Goal: Information Seeking & Learning: Learn about a topic

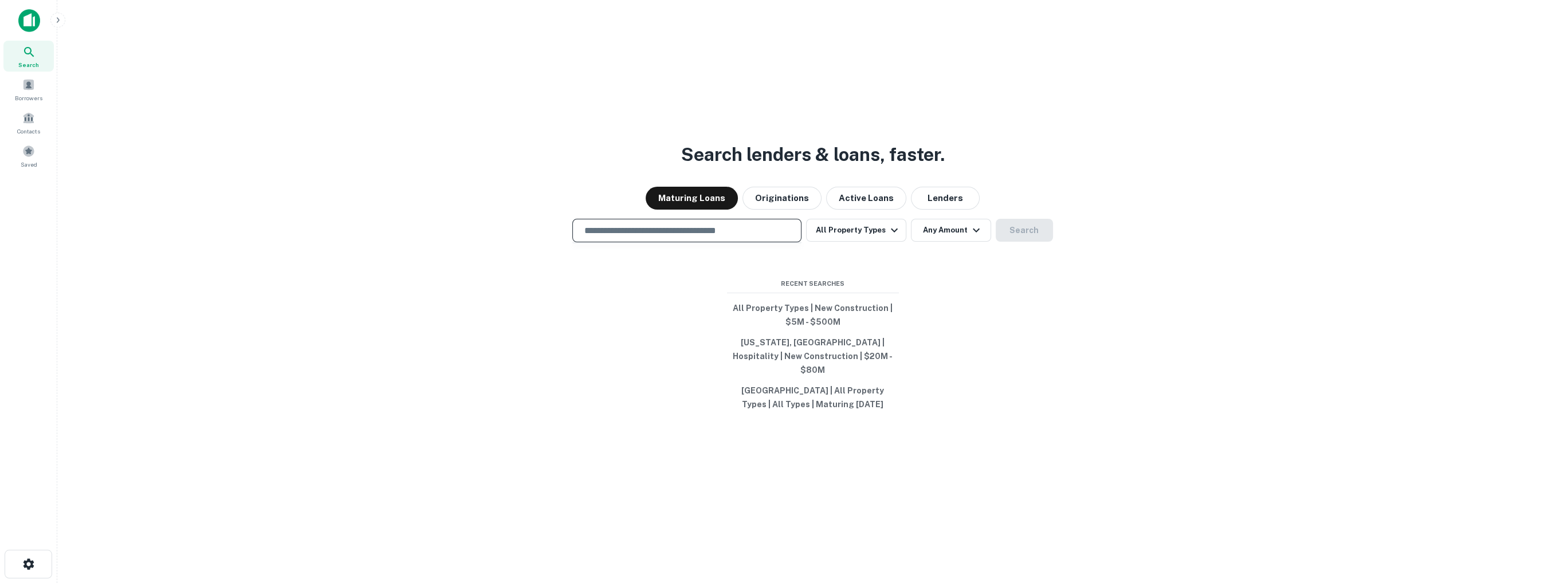
drag, startPoint x: 743, startPoint y: 239, endPoint x: 770, endPoint y: 241, distance: 27.1
click at [743, 237] on input "text" at bounding box center [686, 230] width 219 height 13
drag, startPoint x: 1038, startPoint y: 240, endPoint x: 1043, endPoint y: 236, distance: 6.4
click at [1038, 240] on div "​ All Property Types Any Amount Search" at bounding box center [812, 230] width 1493 height 23
click at [1033, 236] on button "Search" at bounding box center [1024, 230] width 57 height 23
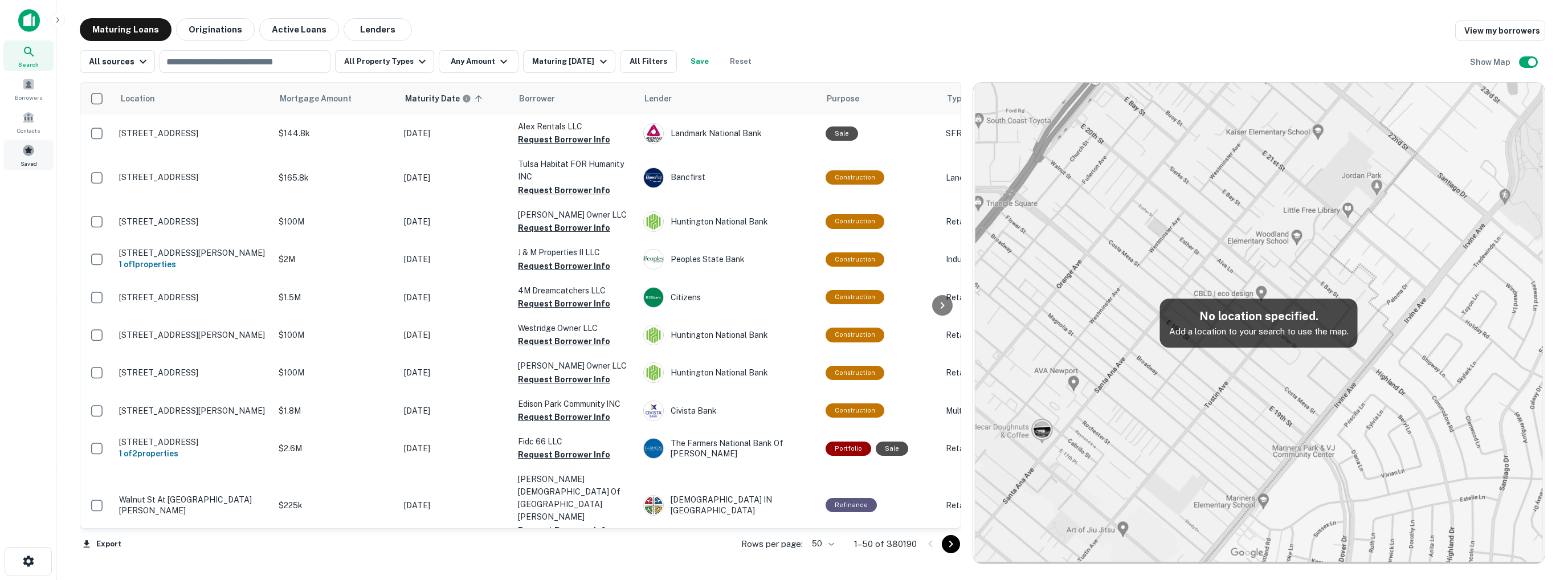
click at [32, 153] on span at bounding box center [28, 150] width 13 height 12
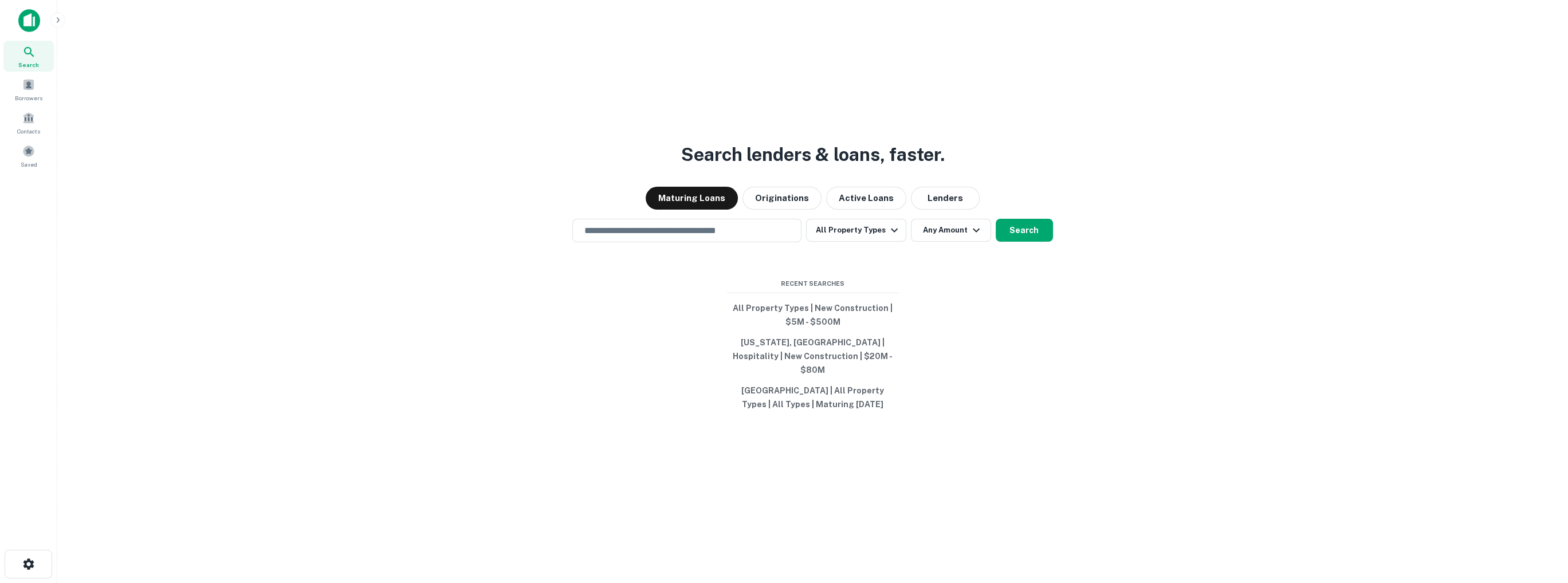
drag, startPoint x: 49, startPoint y: 0, endPoint x: 367, endPoint y: 26, distance: 319.1
click at [344, 48] on div "Search lenders & loans, faster. Maturing Loans Originations Active Loans Lender…" at bounding box center [812, 319] width 1493 height 583
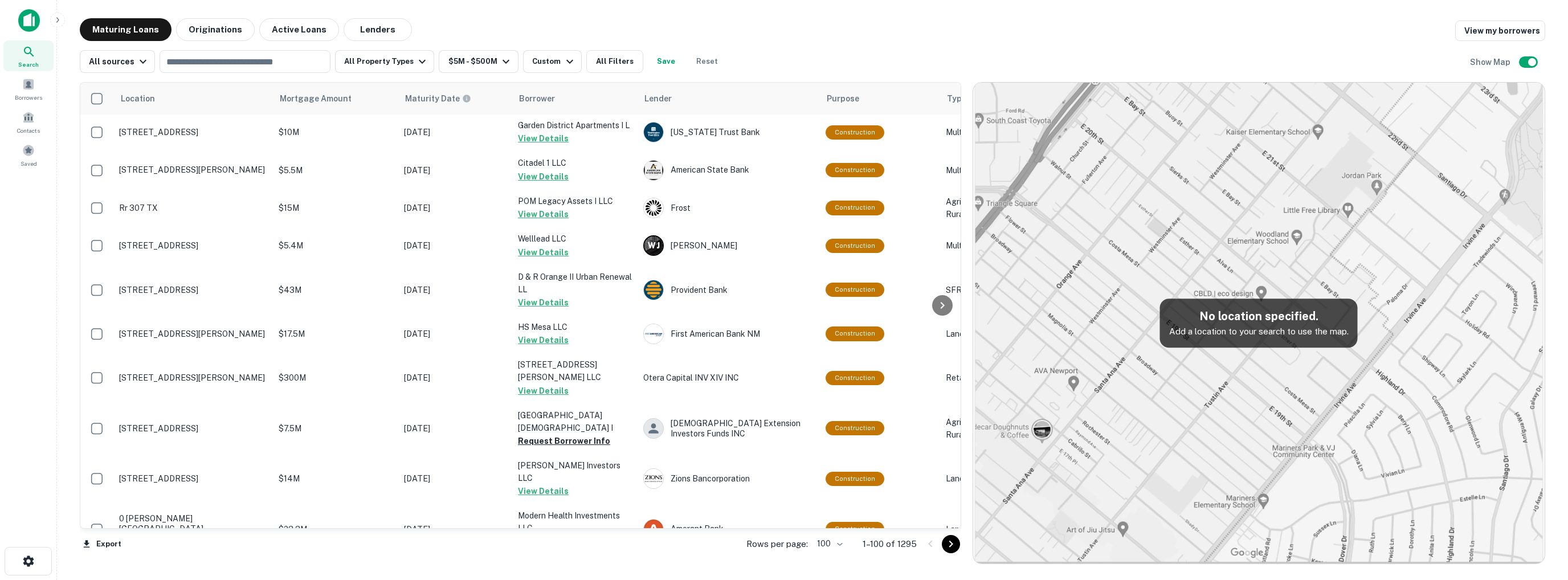
scroll to position [3610, 0]
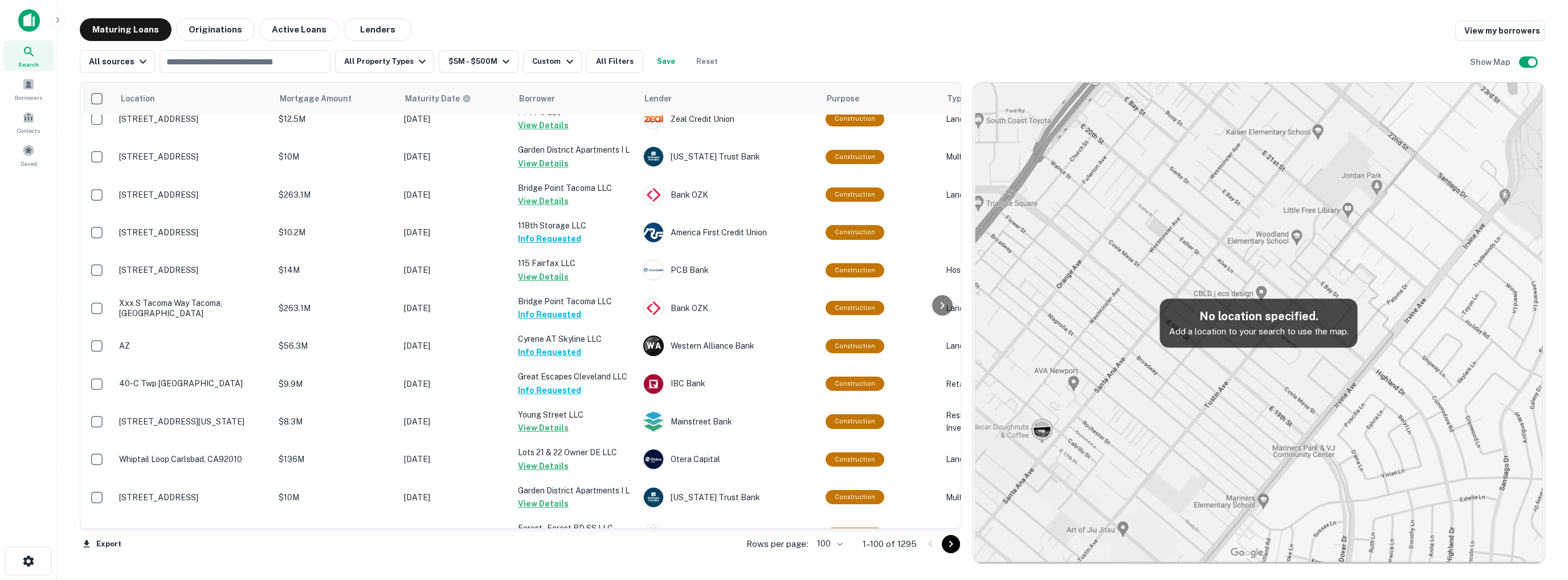
click at [949, 545] on icon "Go to next page" at bounding box center [951, 544] width 13 height 13
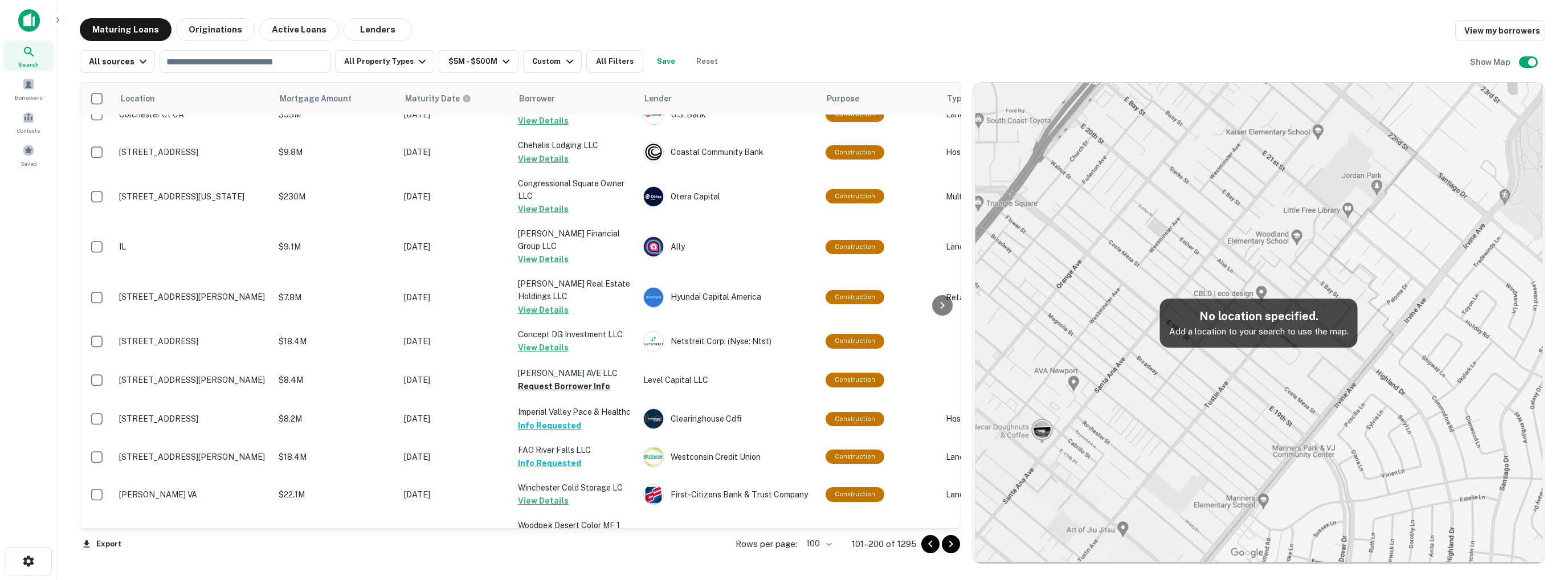
scroll to position [1595, 0]
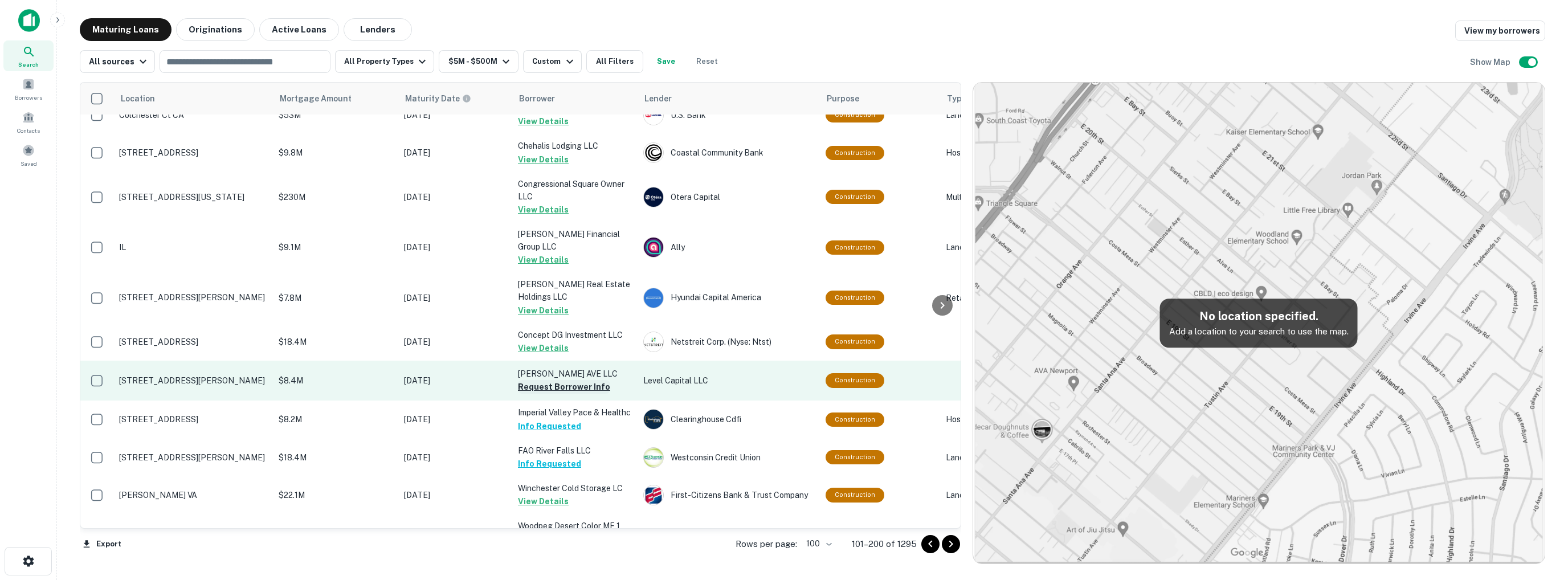
click at [549, 380] on button "Request Borrower Info" at bounding box center [564, 387] width 93 height 13
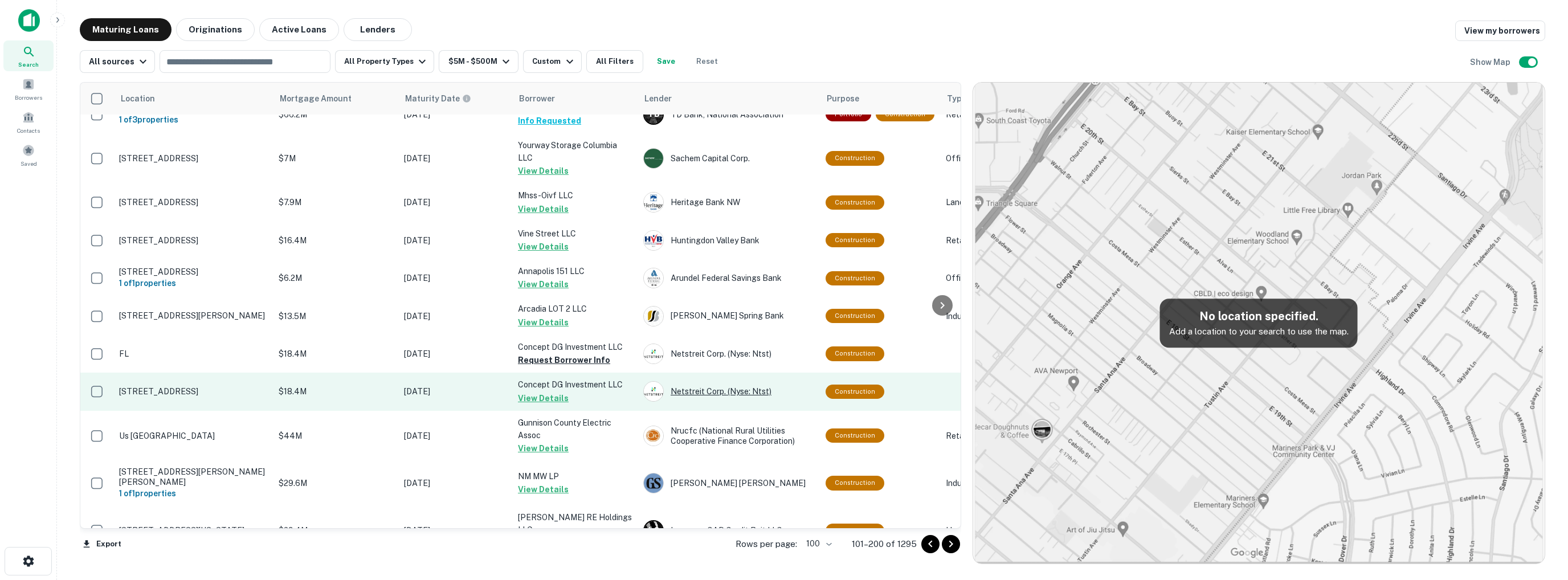
scroll to position [2279, 0]
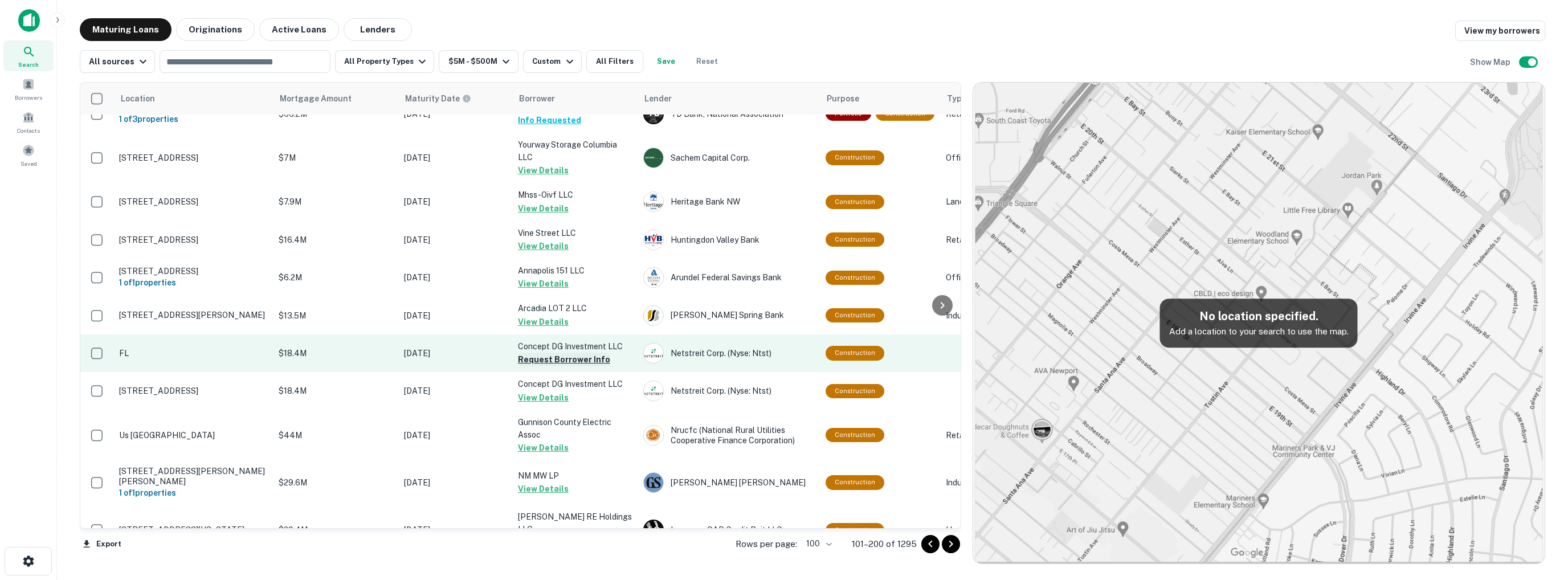
click at [583, 352] on button "Request Borrower Info" at bounding box center [564, 359] width 93 height 13
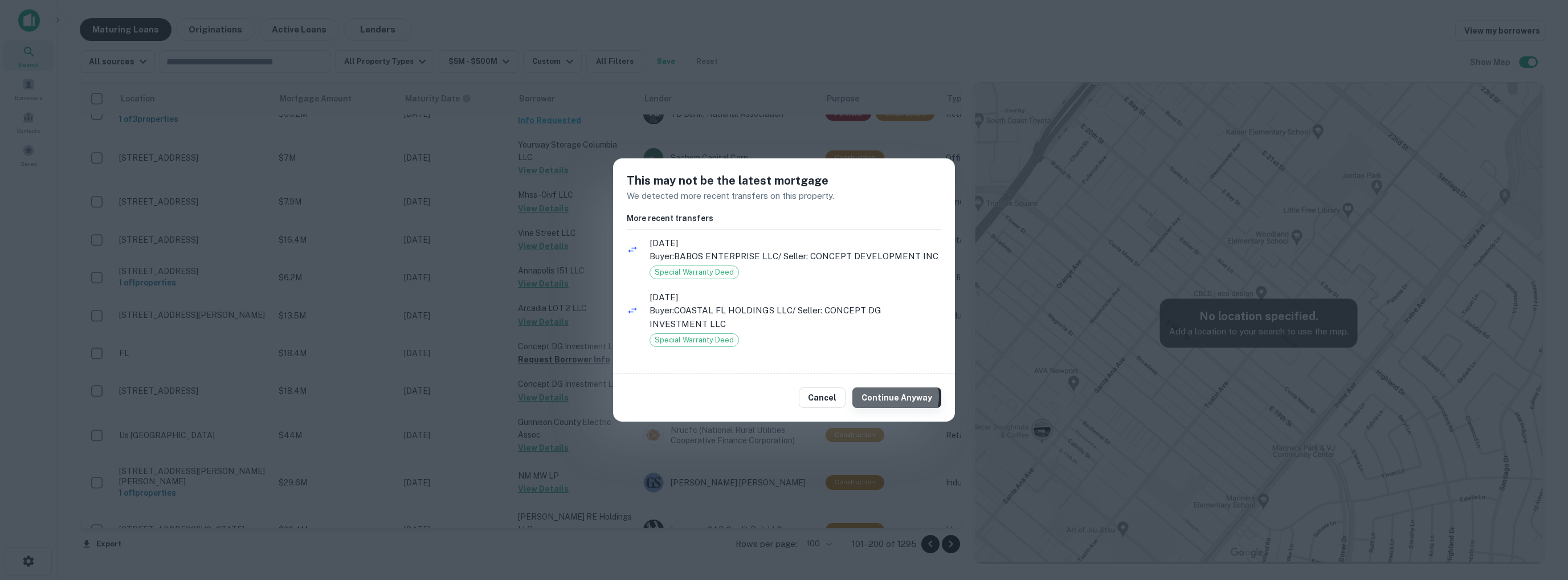
click at [898, 396] on button "Continue Anyway" at bounding box center [897, 398] width 89 height 21
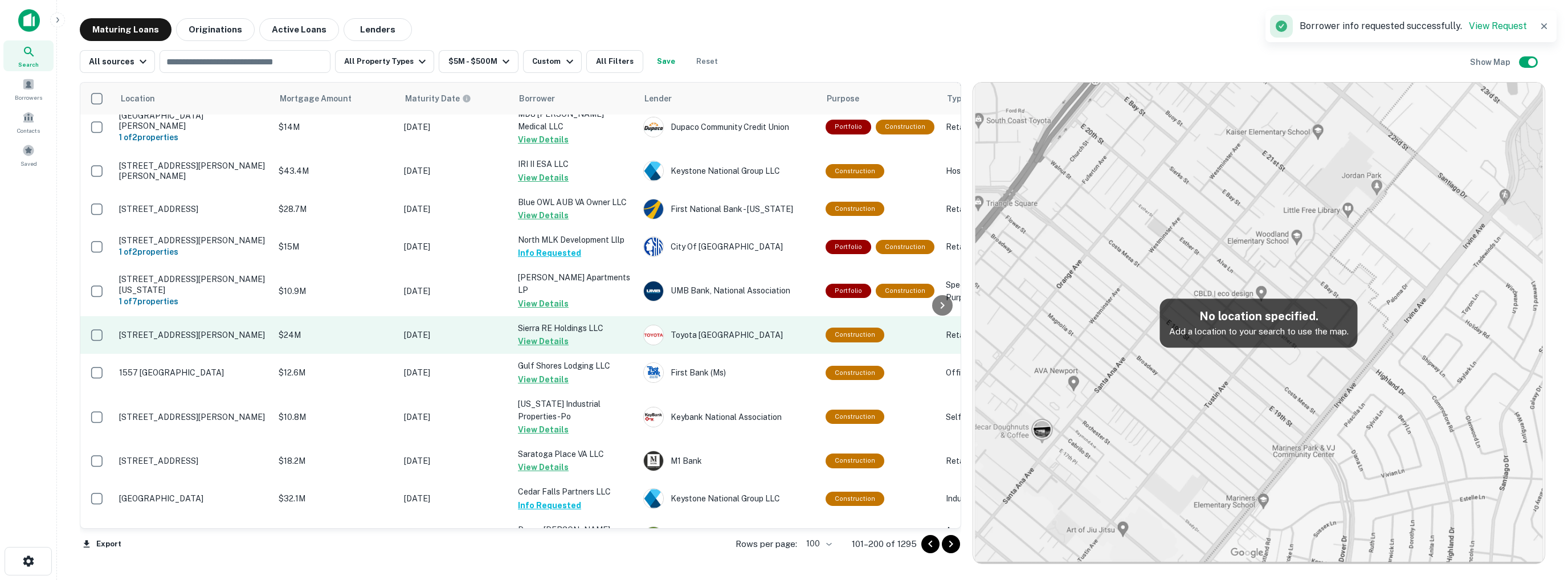
scroll to position [3628, 0]
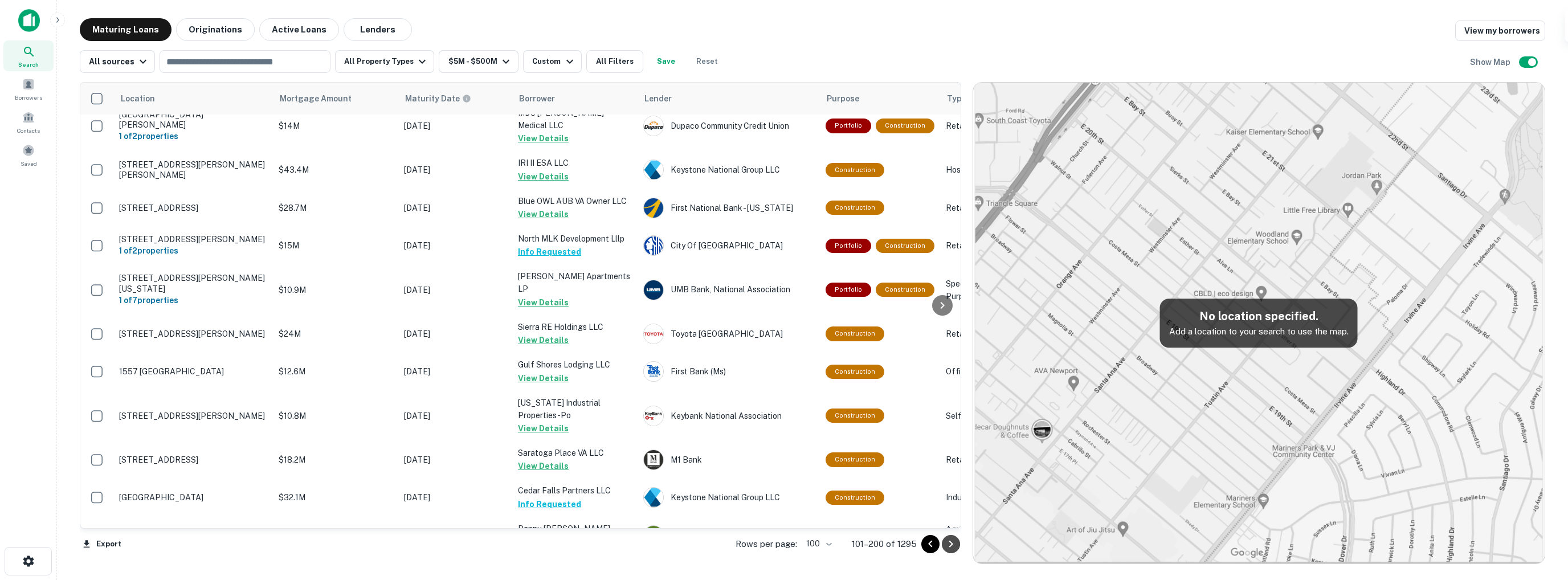
click at [952, 545] on icon "Go to next page" at bounding box center [951, 544] width 13 height 13
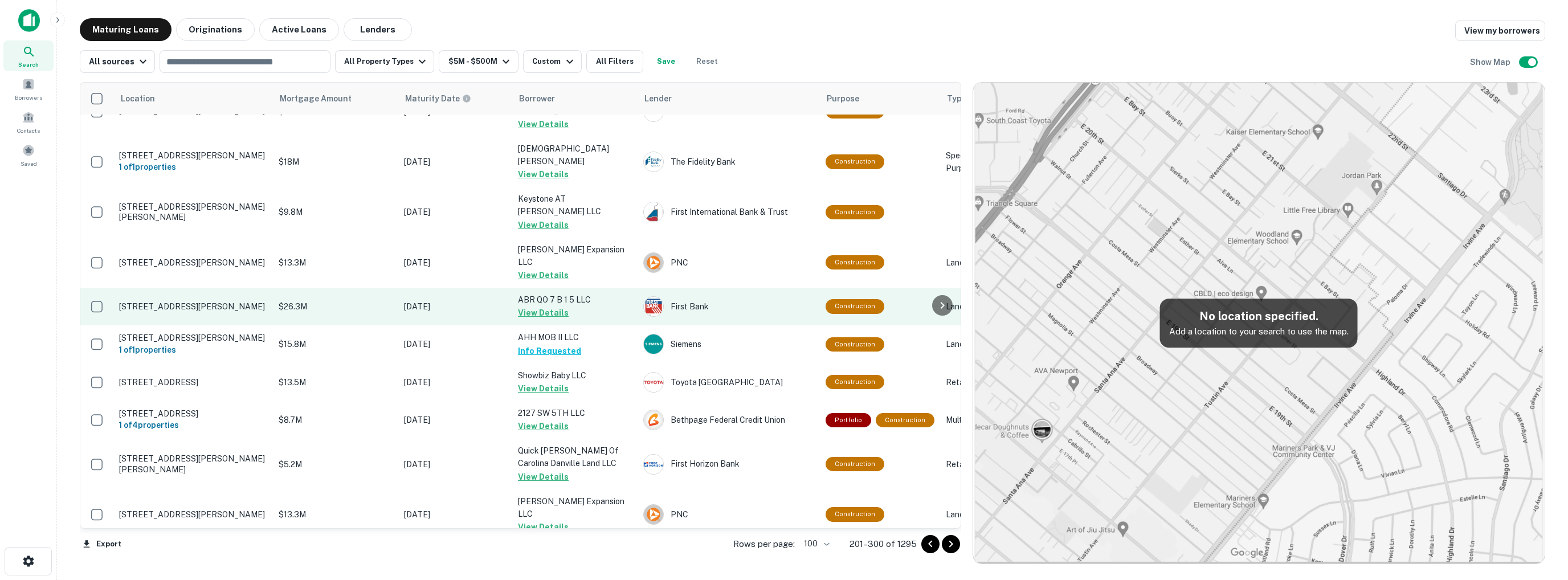
scroll to position [3706, 0]
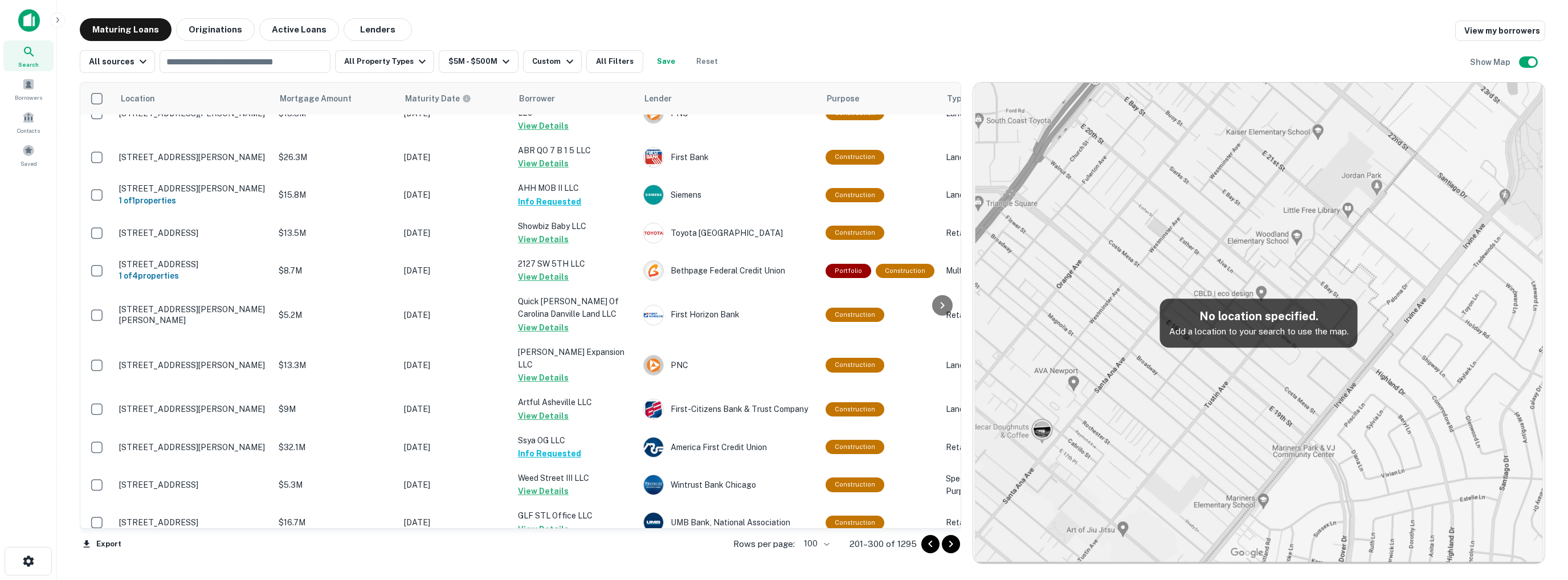
click at [949, 545] on icon "Go to next page" at bounding box center [951, 544] width 13 height 13
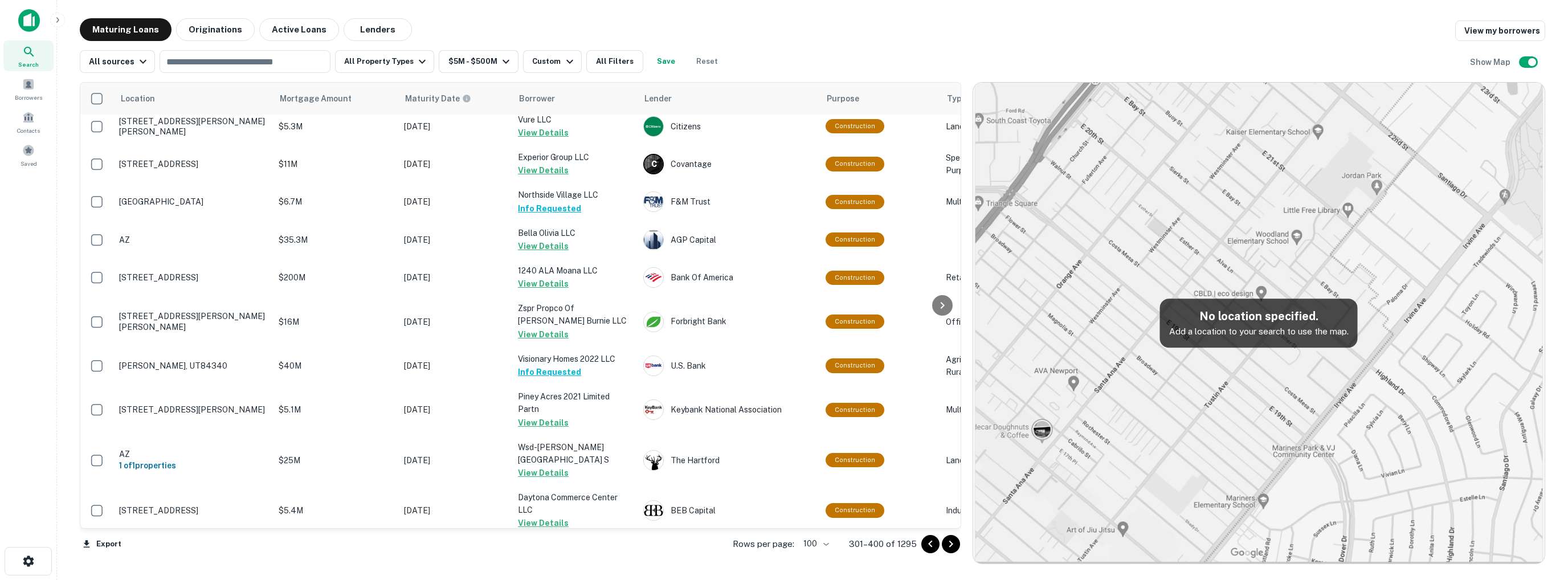
scroll to position [3732, 0]
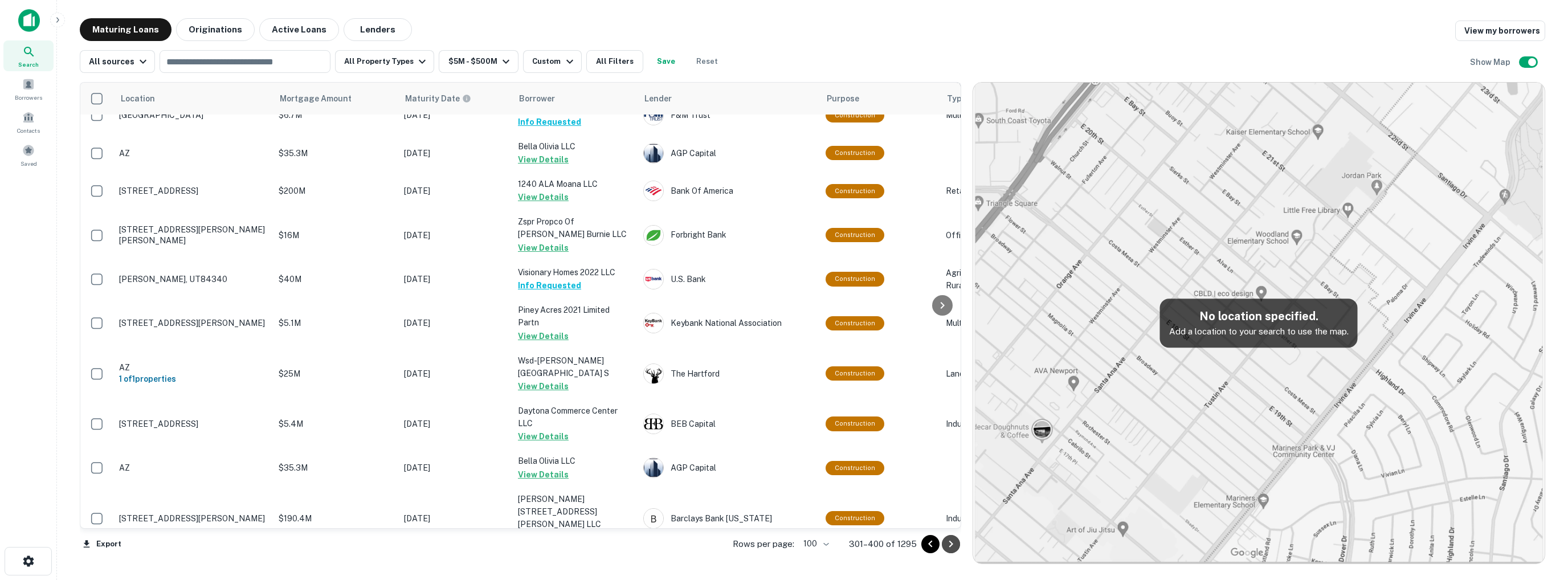
click at [954, 543] on icon "Go to next page" at bounding box center [951, 544] width 13 height 13
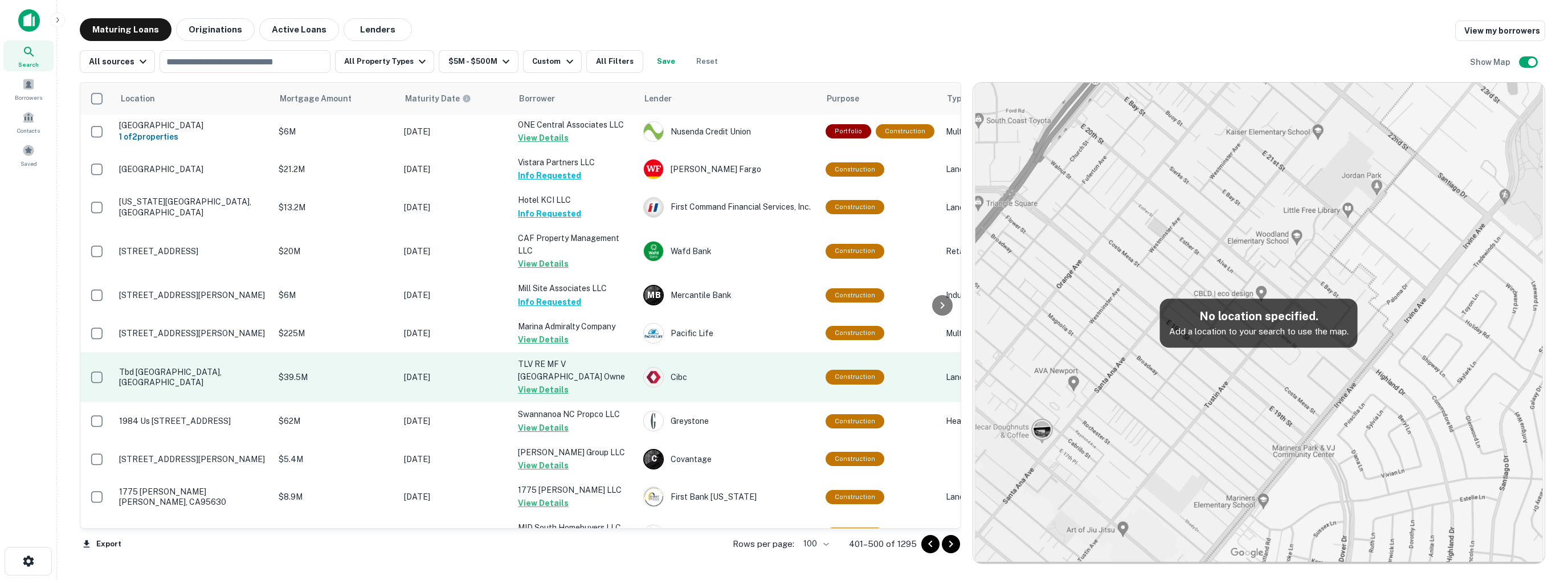
scroll to position [3620, 0]
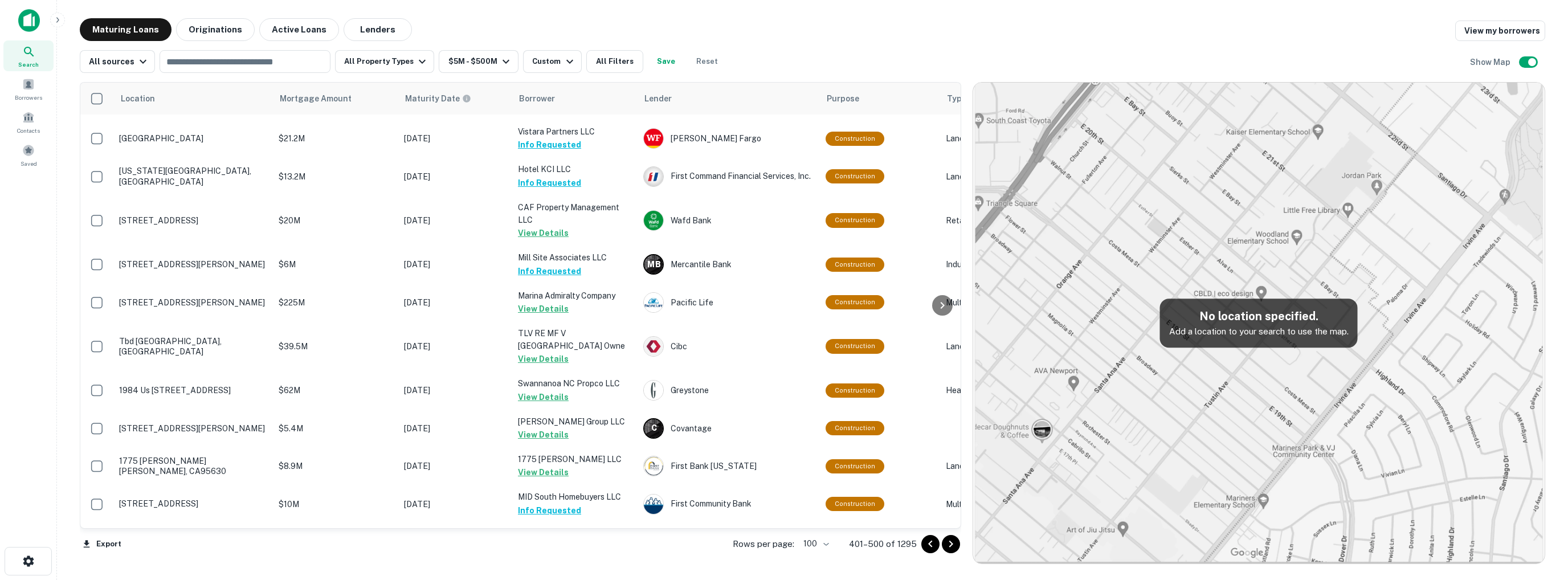
click at [952, 546] on icon "Go to next page" at bounding box center [951, 544] width 13 height 13
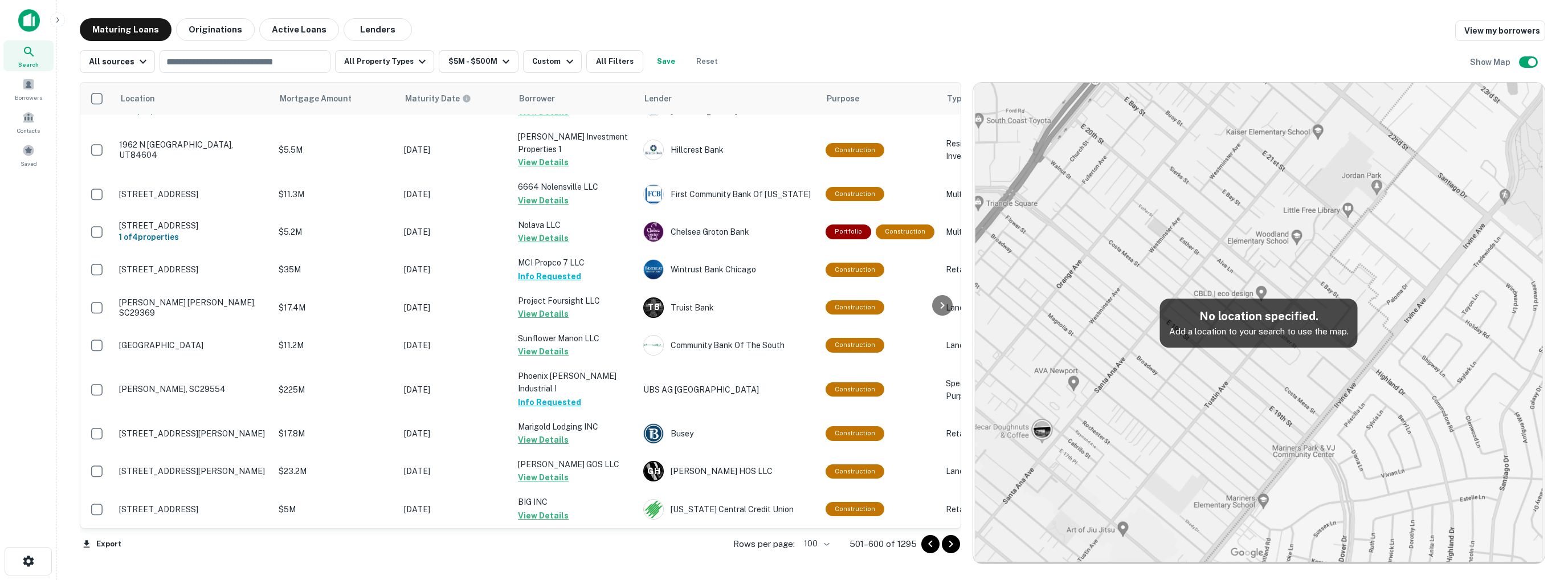
scroll to position [3715, 0]
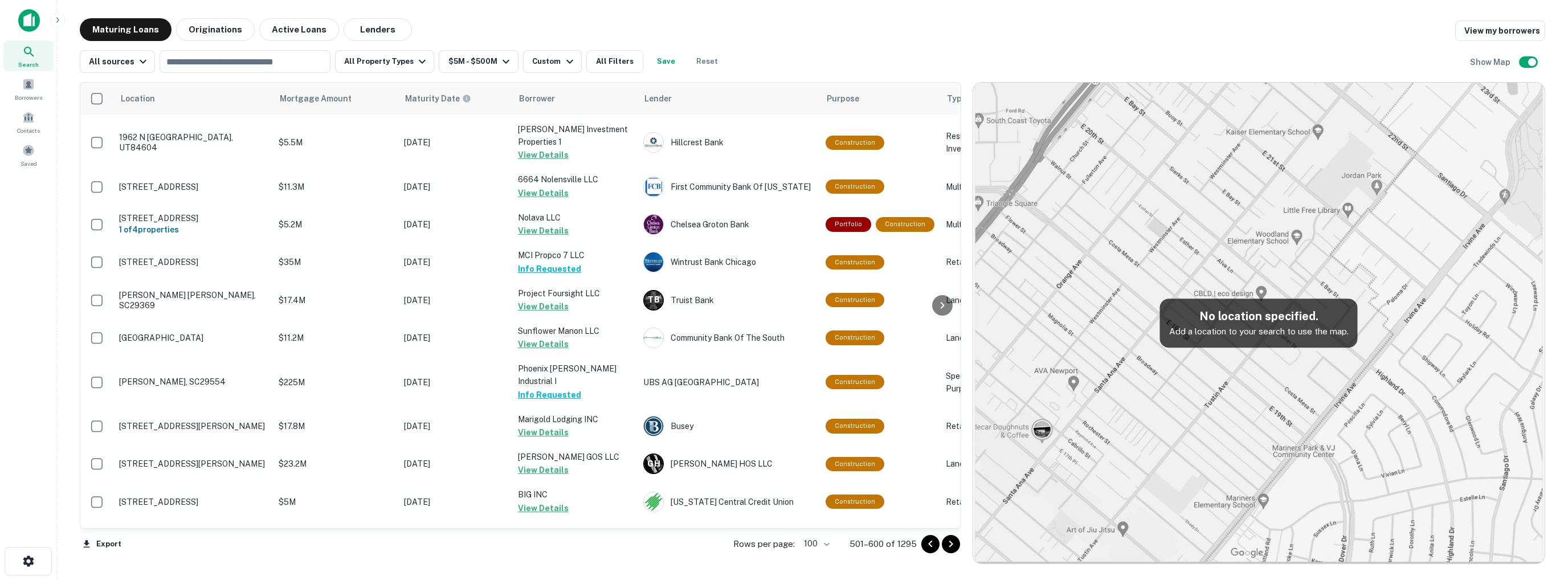
click at [952, 545] on icon "Go to next page" at bounding box center [951, 544] width 13 height 13
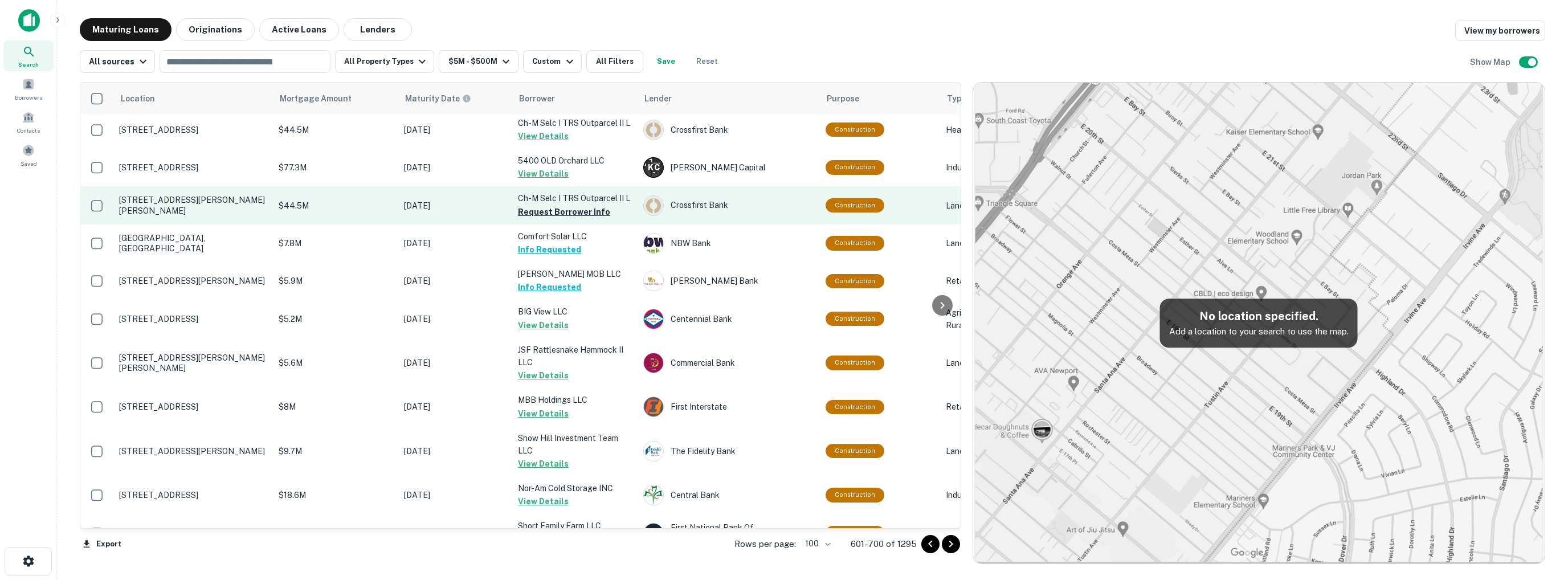
scroll to position [1766, 0]
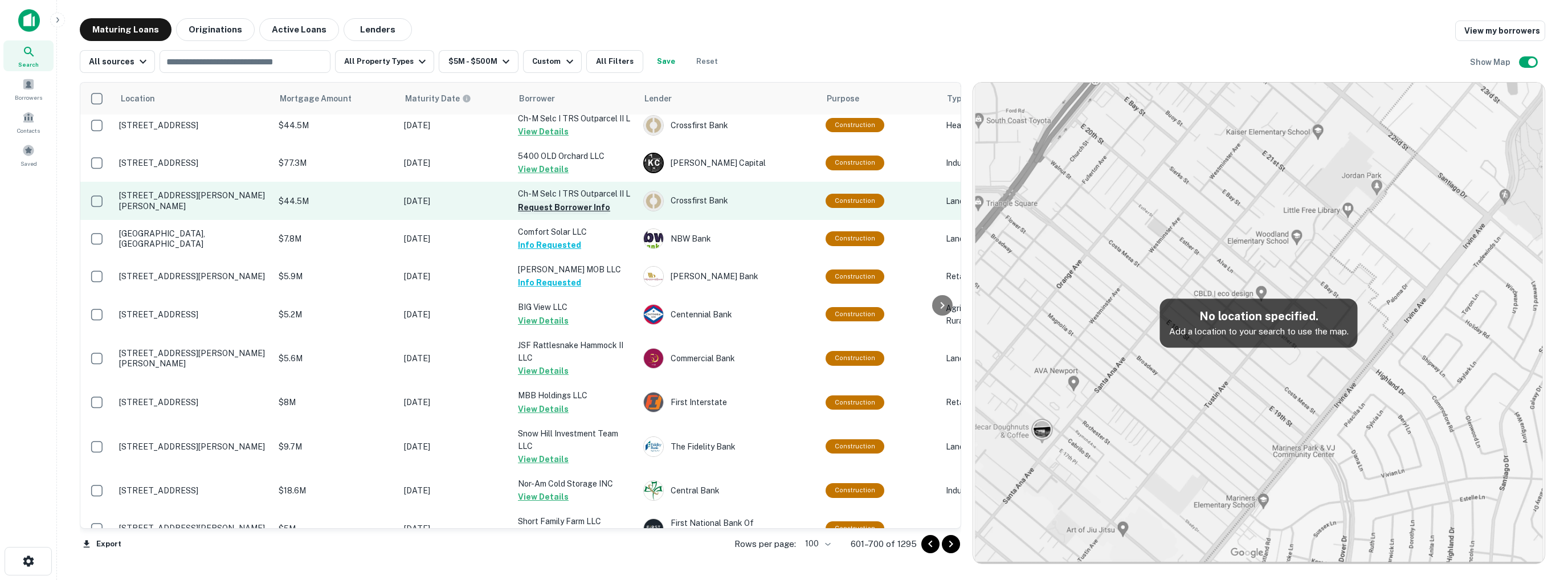
click at [579, 201] on button "Request Borrower Info" at bounding box center [564, 208] width 93 height 13
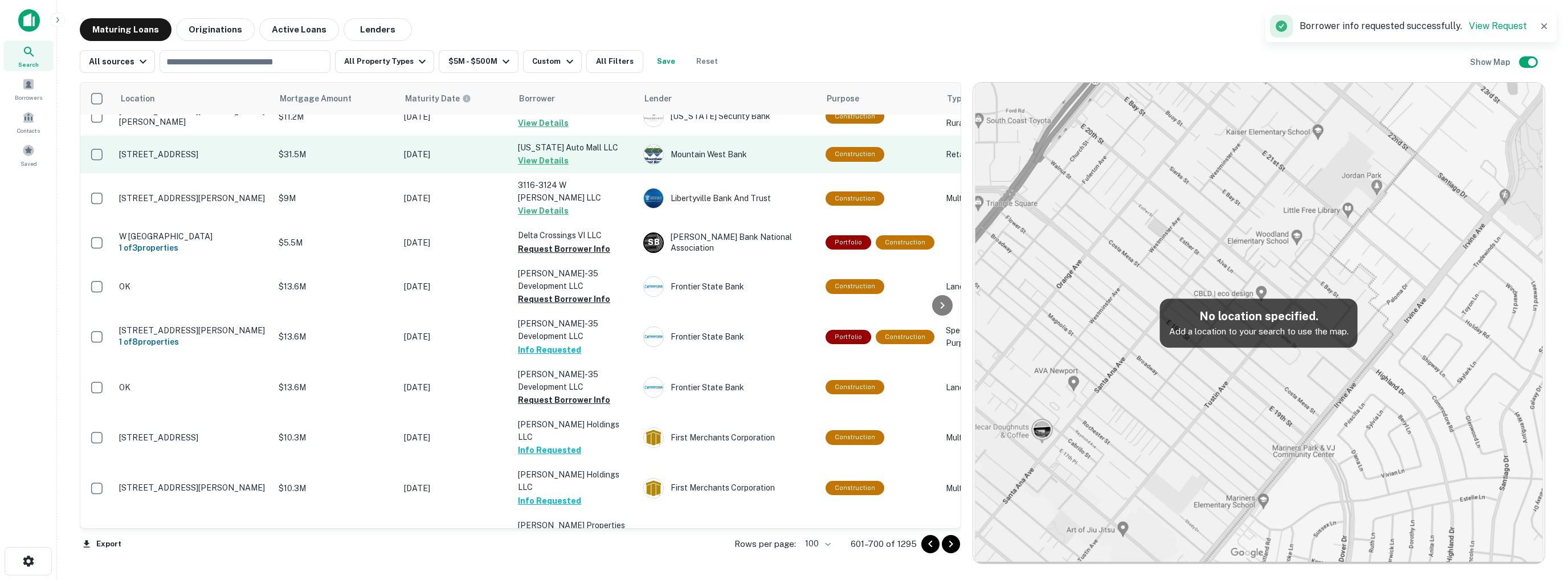
scroll to position [2507, 0]
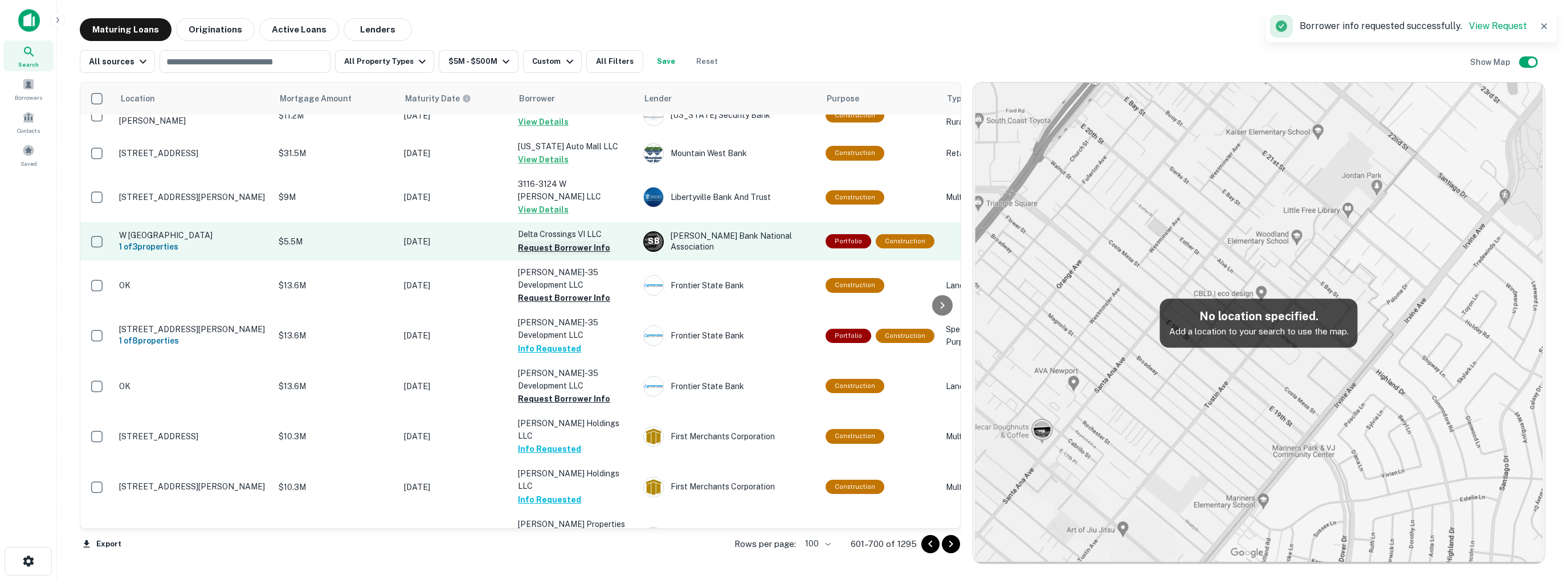
click at [568, 241] on button "Request Borrower Info" at bounding box center [564, 248] width 93 height 13
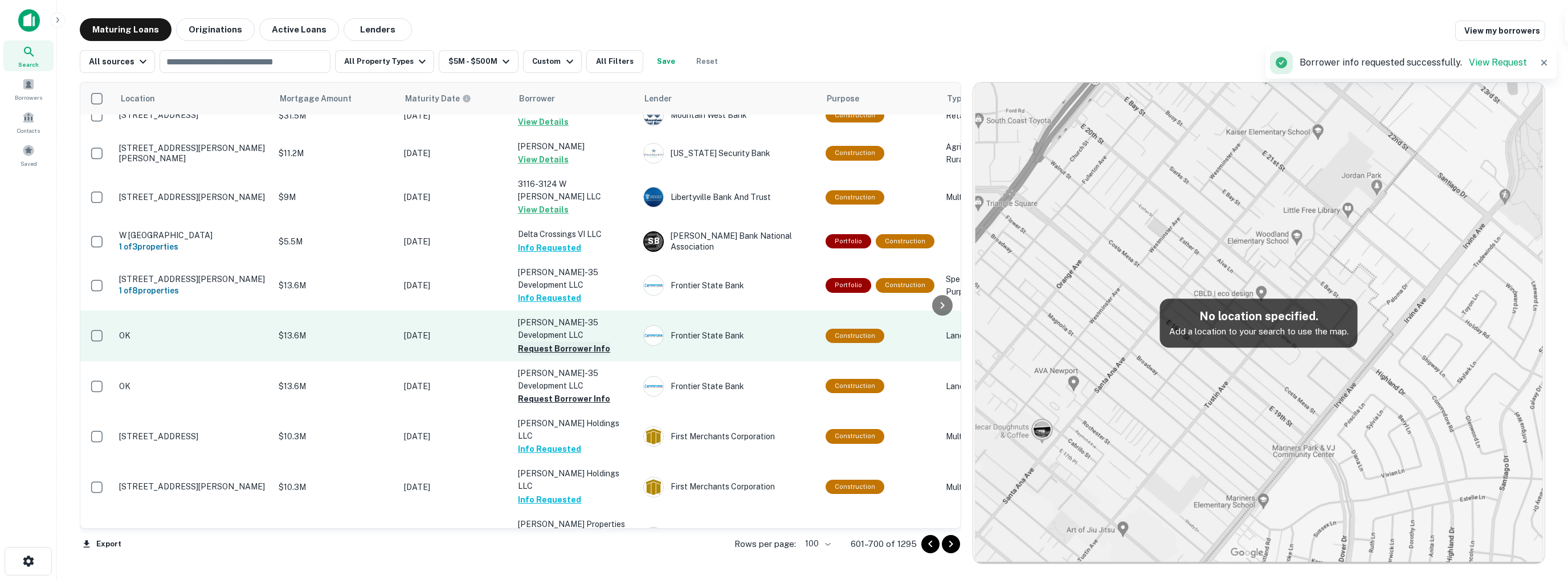
click at [574, 342] on button "Request Borrower Info" at bounding box center [564, 348] width 93 height 13
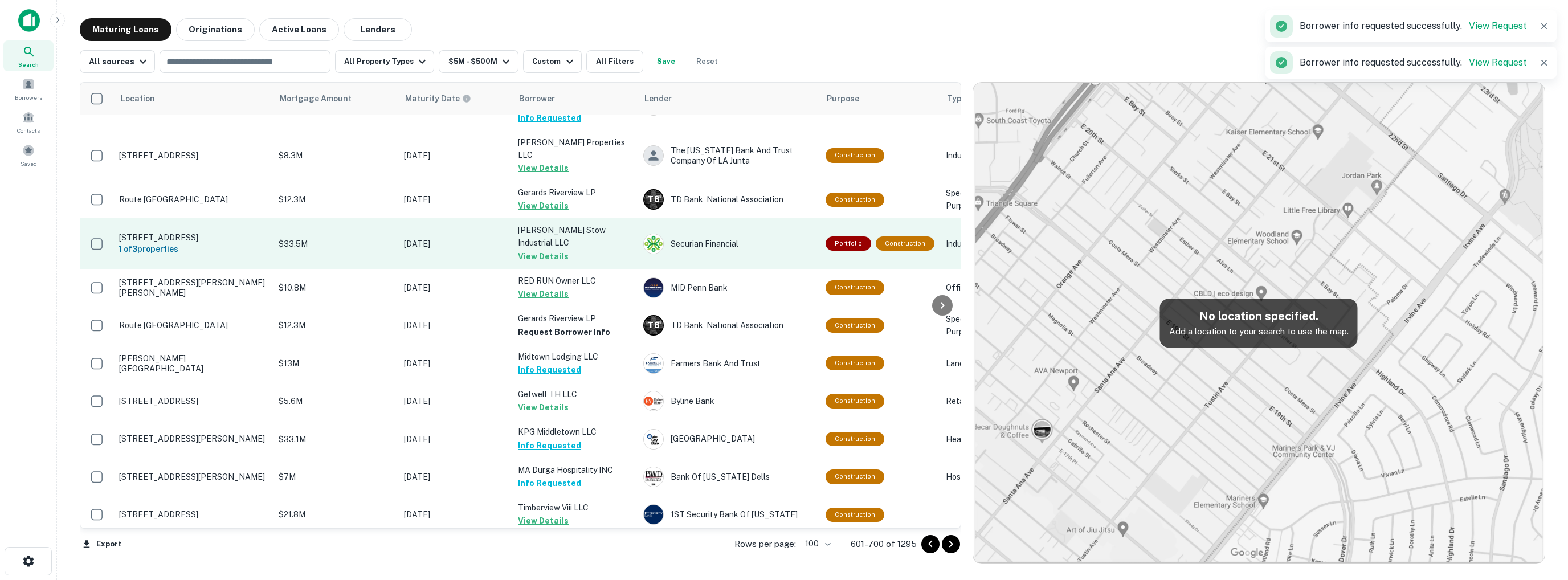
scroll to position [2906, 0]
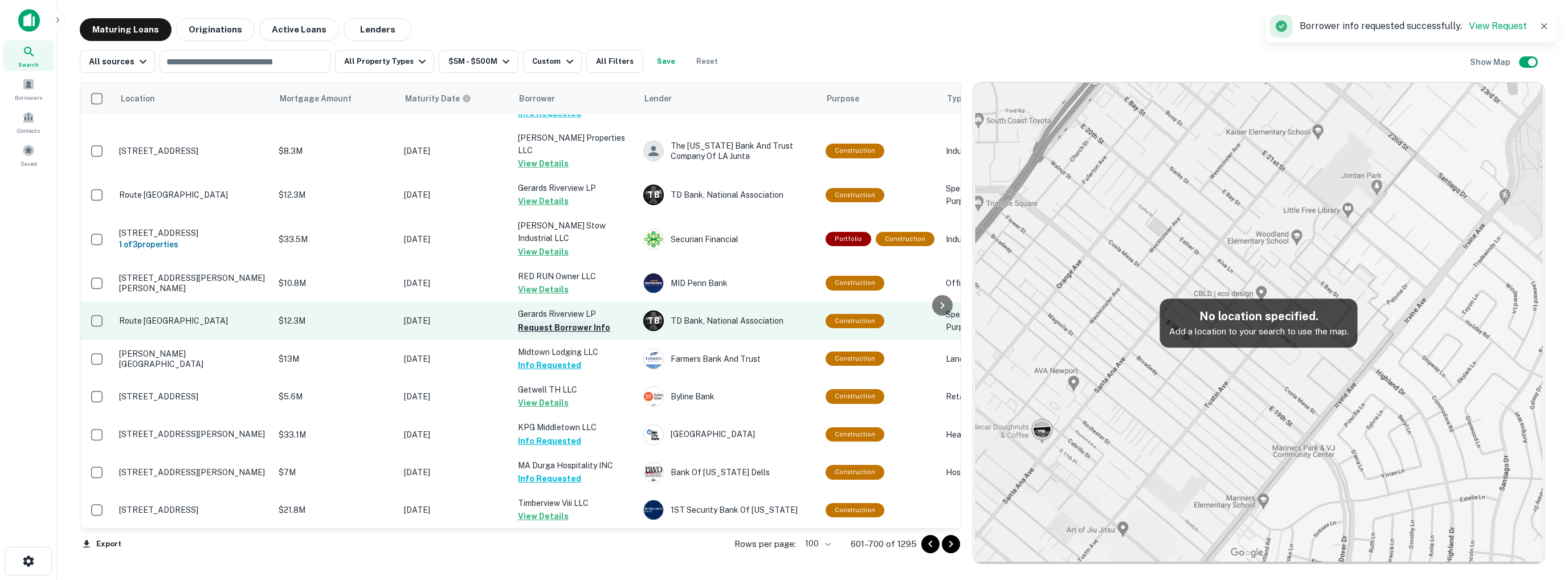
click at [574, 321] on button "Request Borrower Info" at bounding box center [564, 328] width 93 height 13
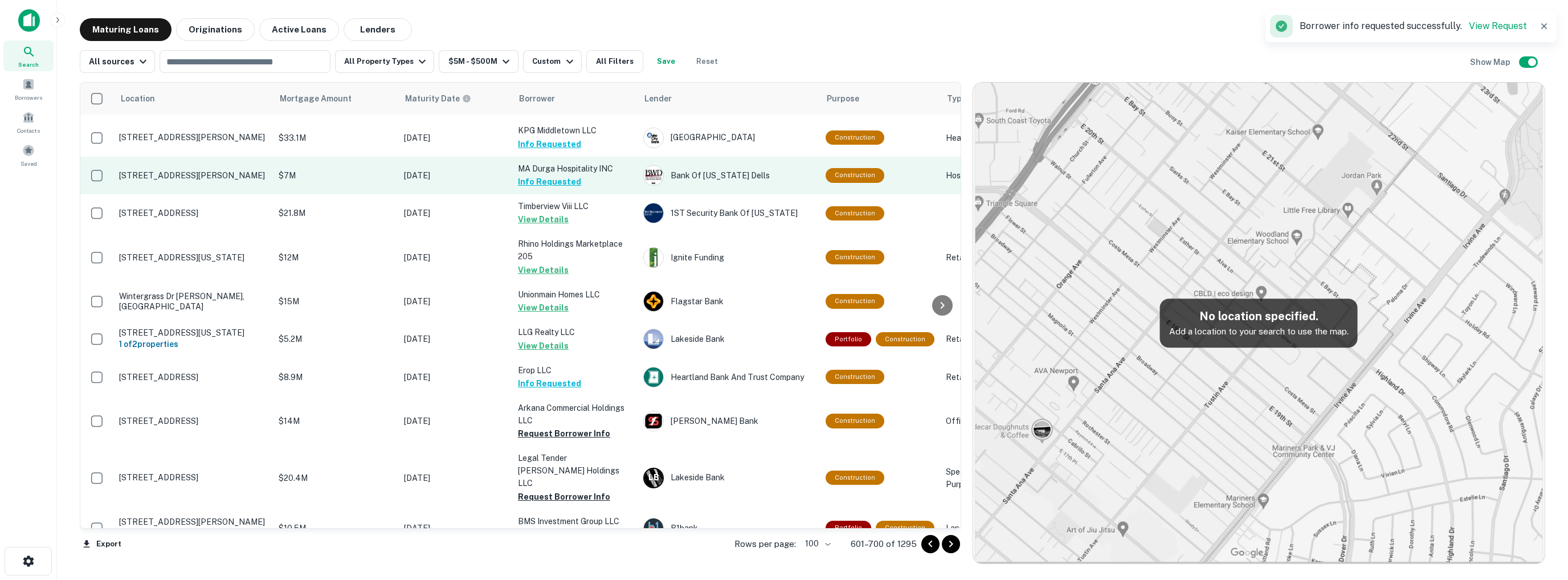
scroll to position [3191, 0]
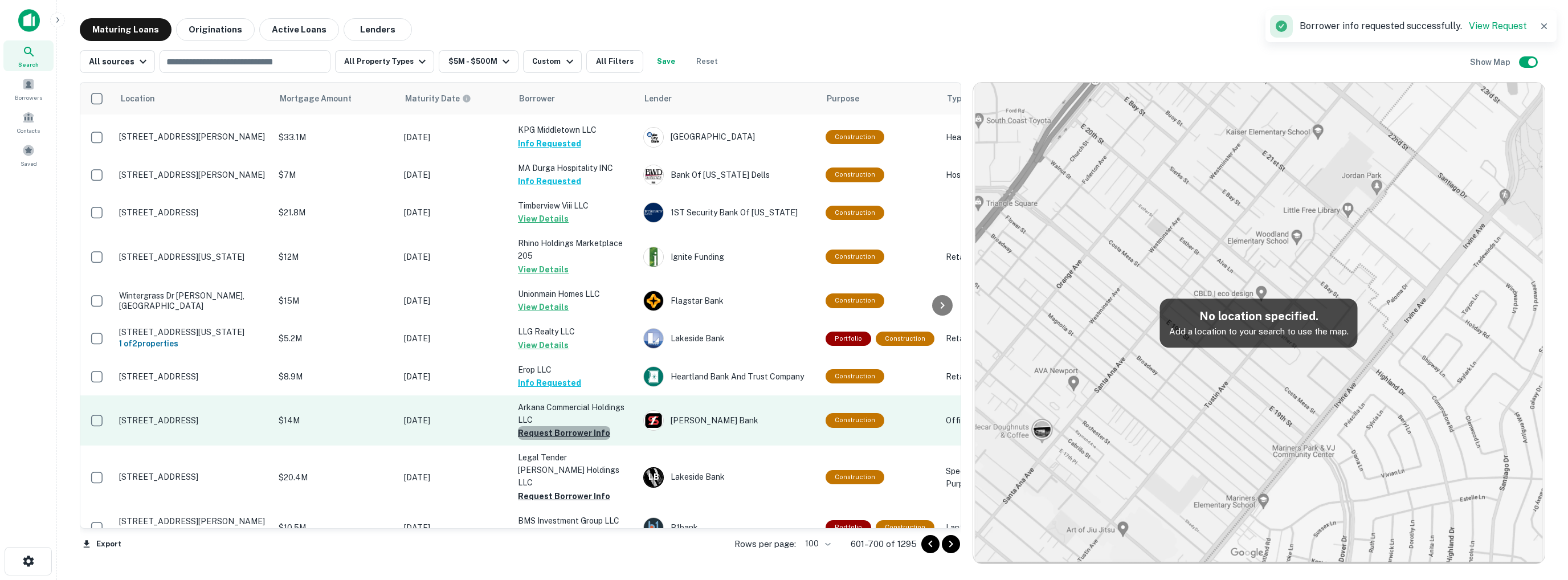
click at [583, 426] on button "Request Borrower Info" at bounding box center [564, 432] width 93 height 13
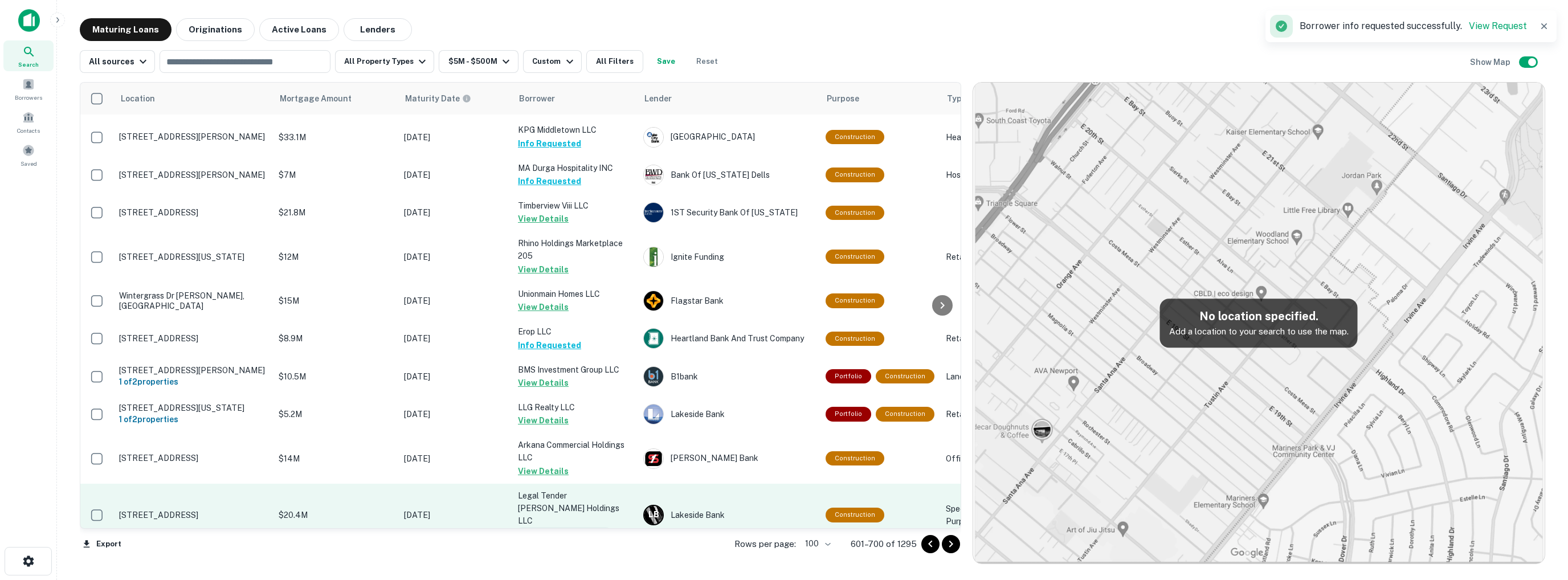
click at [561, 527] on button "Request Borrower Info" at bounding box center [564, 533] width 93 height 13
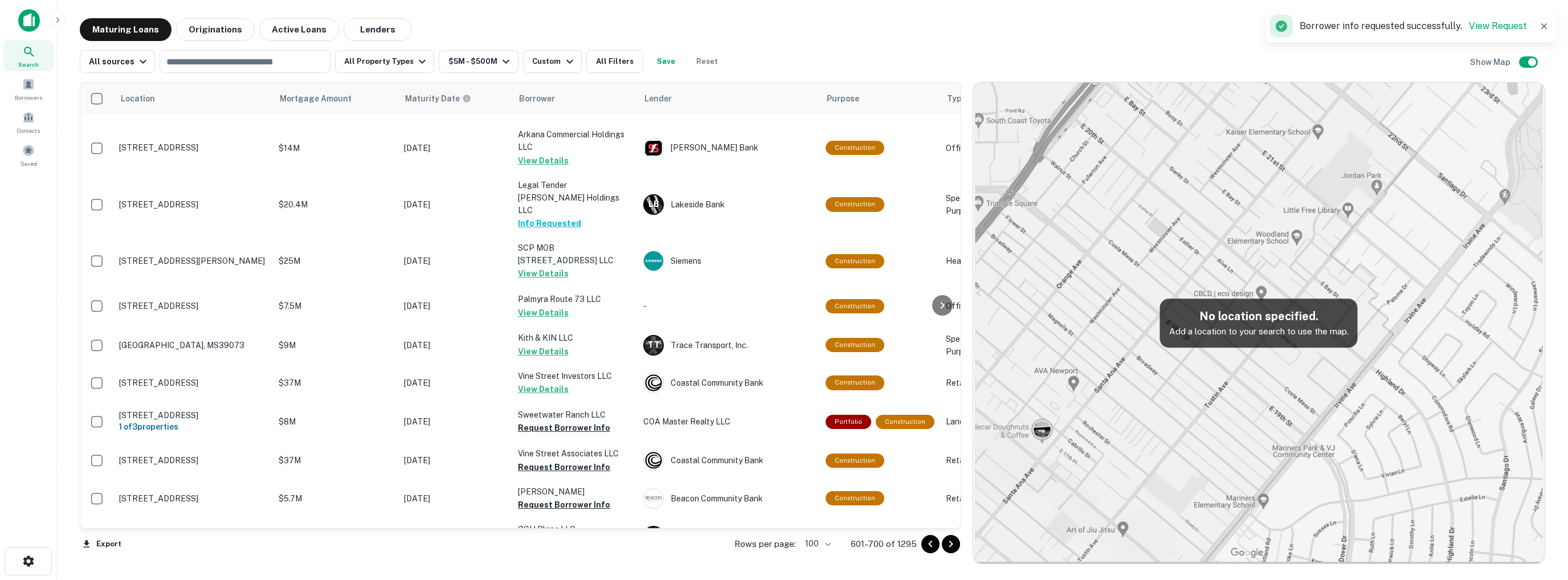
scroll to position [3532, 0]
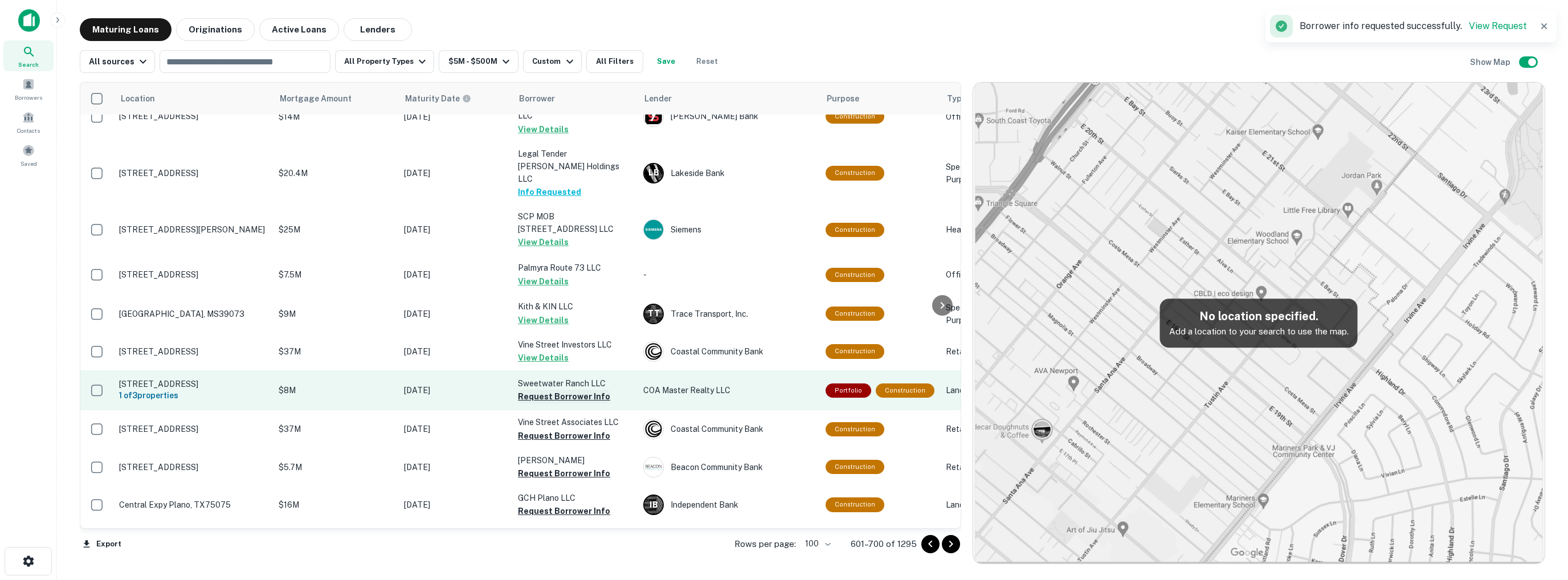
click at [578, 390] on button "Request Borrower Info" at bounding box center [564, 397] width 93 height 13
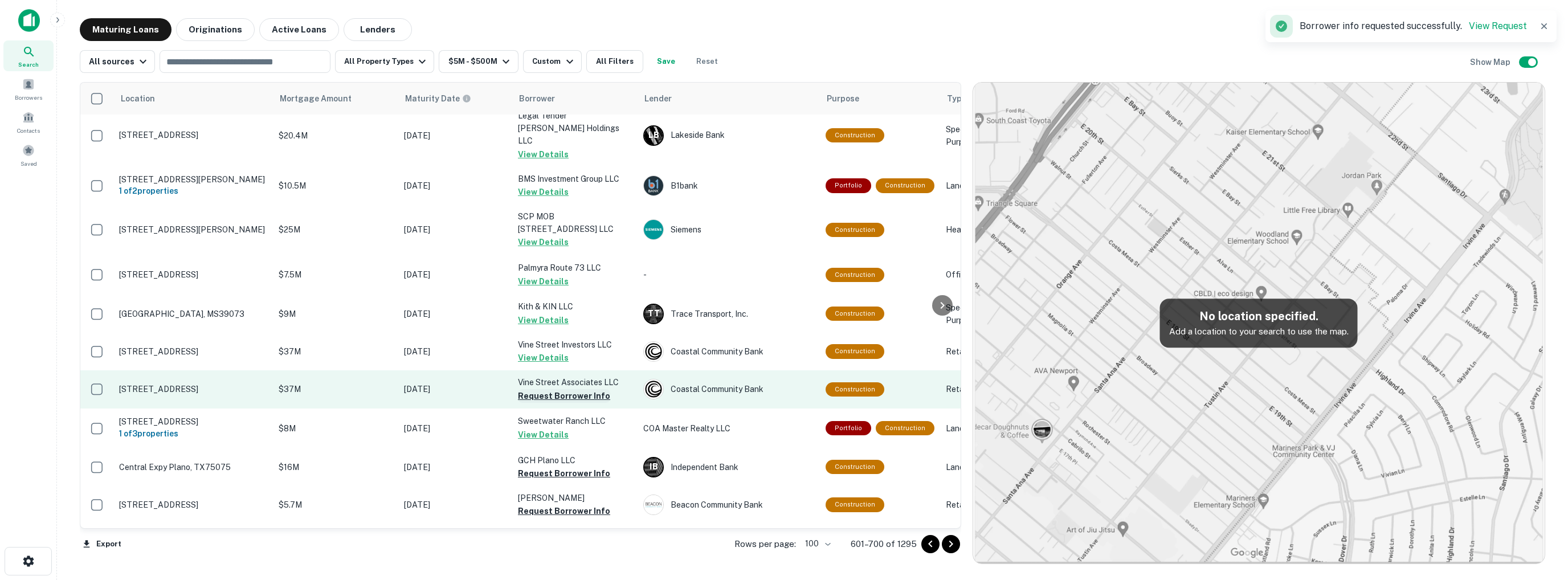
click at [552, 389] on button "Request Borrower Info" at bounding box center [564, 396] width 93 height 13
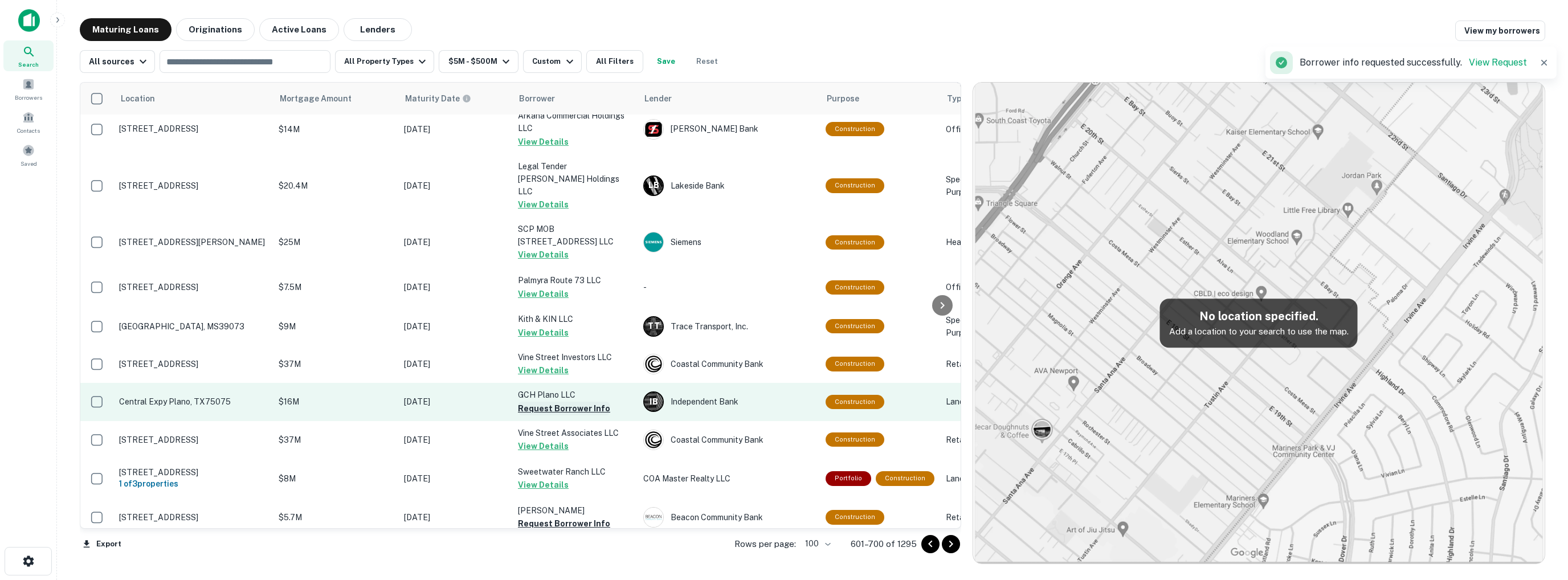
click at [552, 402] on button "Request Borrower Info" at bounding box center [564, 408] width 93 height 13
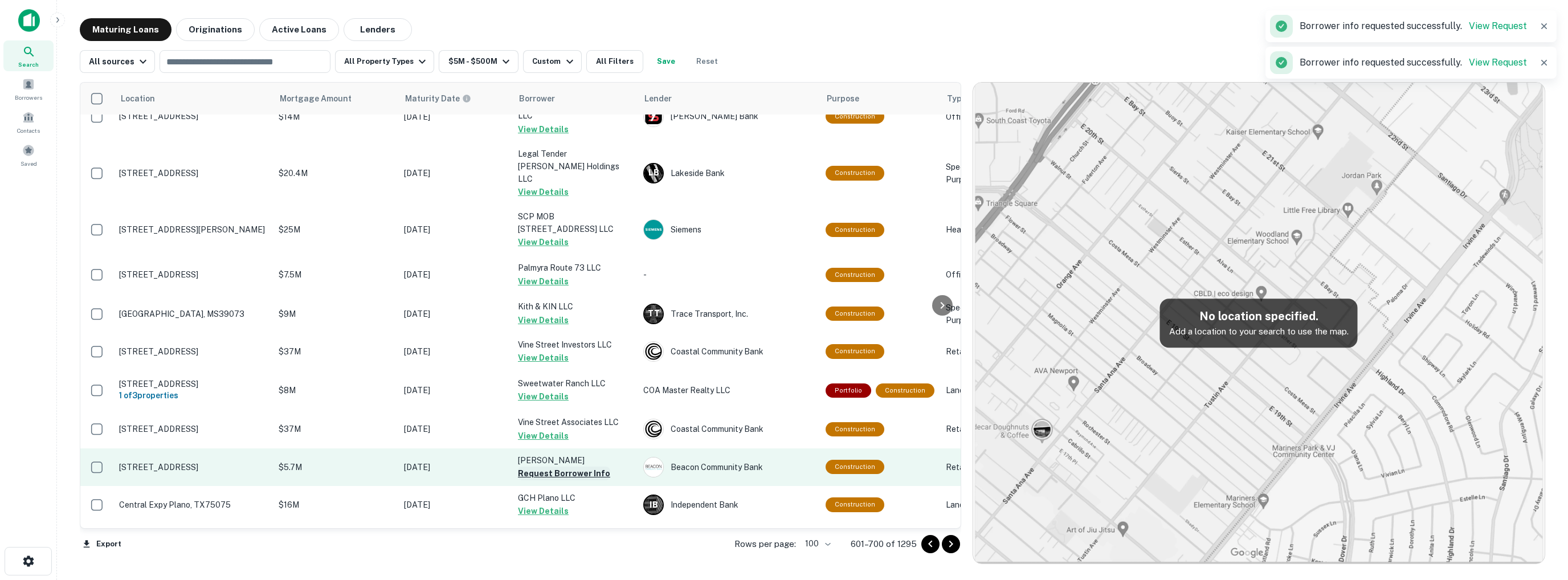
click at [565, 467] on button "Request Borrower Info" at bounding box center [564, 473] width 93 height 13
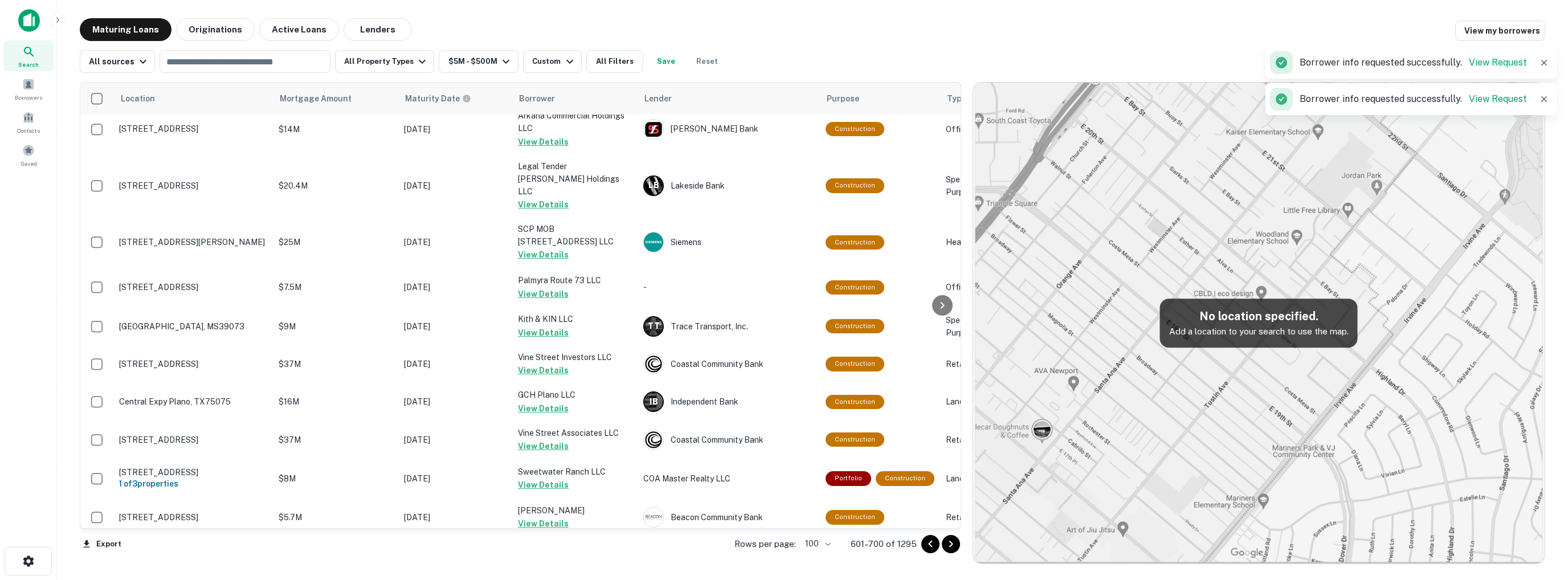
scroll to position [3589, 0]
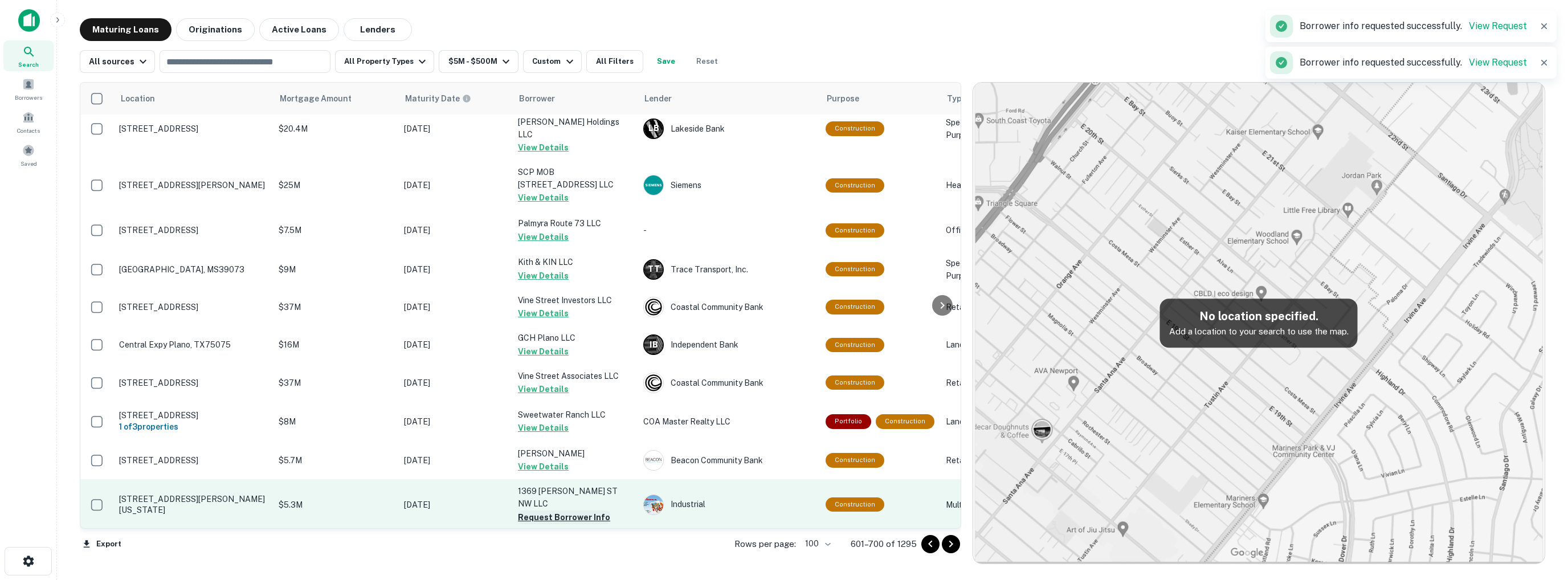
click at [567, 511] on button "Request Borrower Info" at bounding box center [564, 518] width 93 height 13
click at [567, 479] on td "1369 Nicholson ST NW LLC Request Borrower Info" at bounding box center [575, 504] width 125 height 50
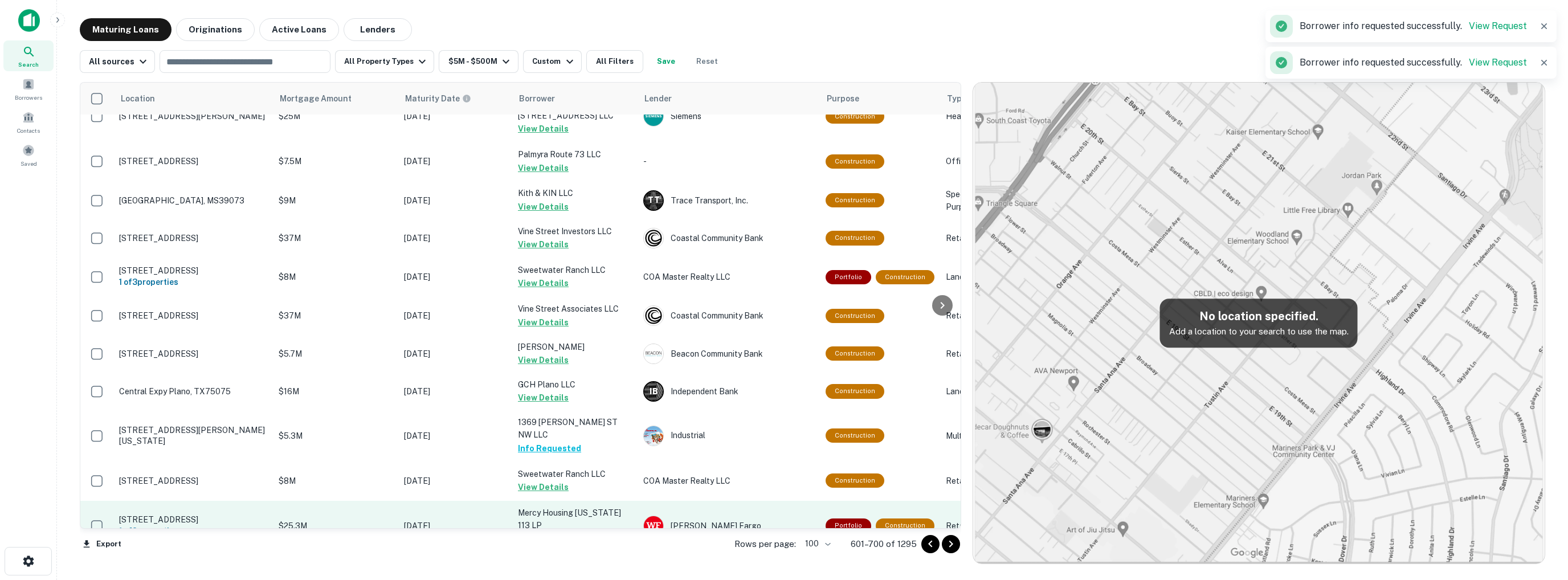
scroll to position [3647, 0]
click at [569, 531] on button "Request Borrower Info" at bounding box center [564, 538] width 93 height 13
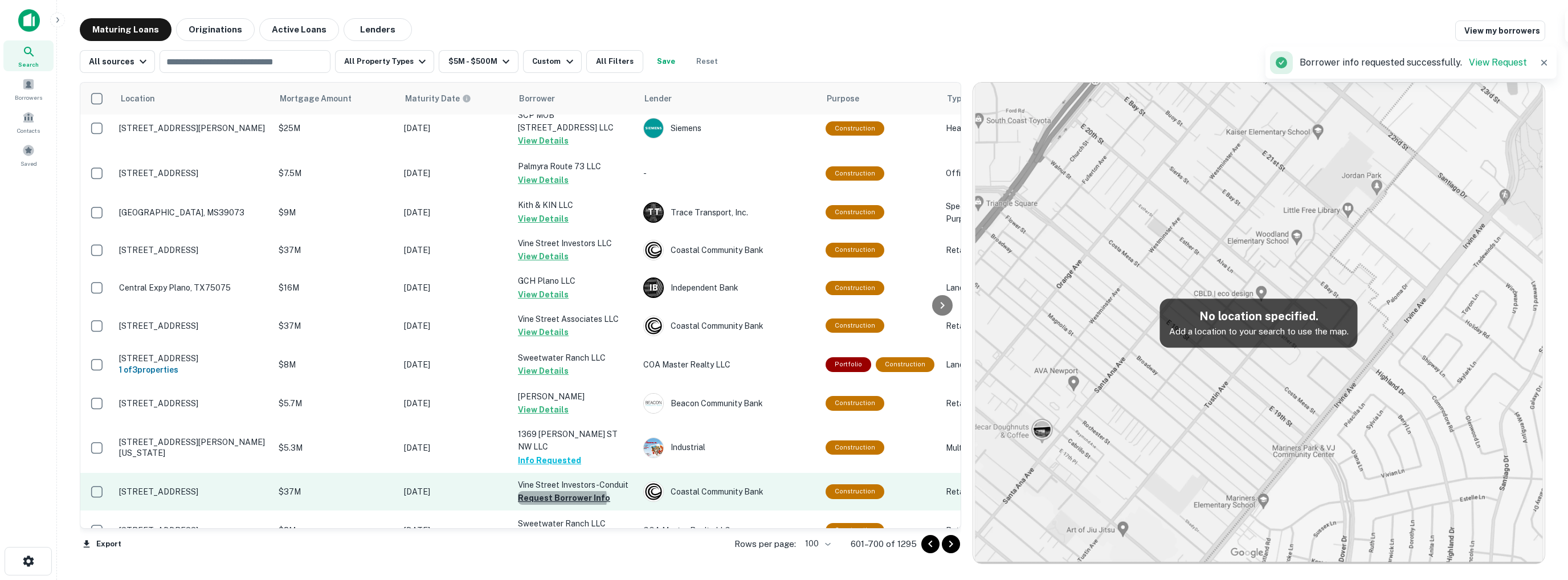
click at [562, 491] on button "Request Borrower Info" at bounding box center [564, 498] width 93 height 13
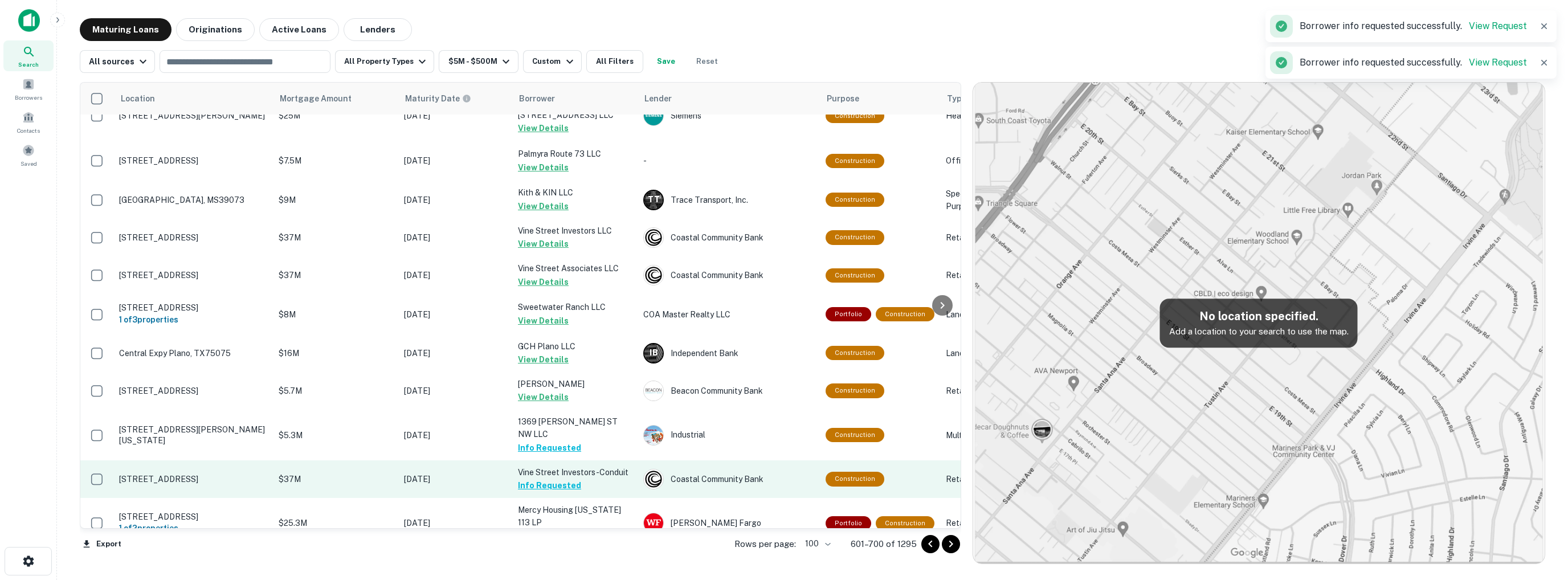
scroll to position [3658, 0]
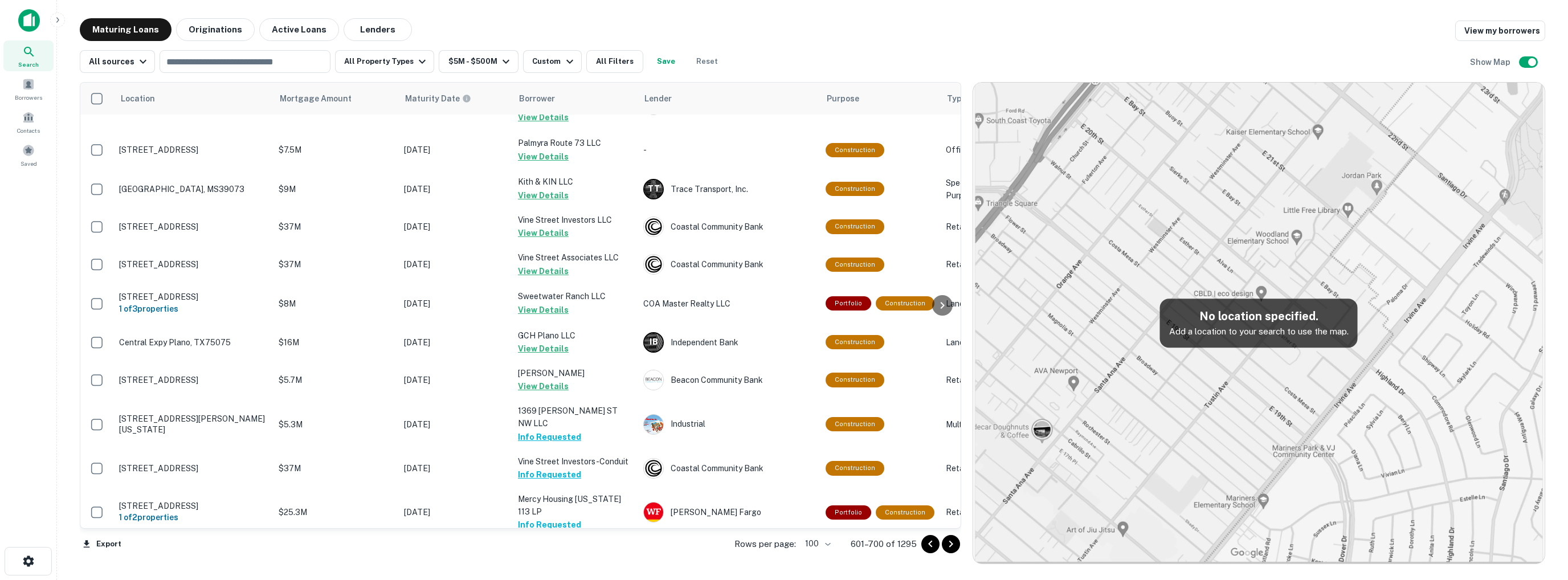
click at [952, 543] on icon "Go to next page" at bounding box center [950, 544] width 4 height 7
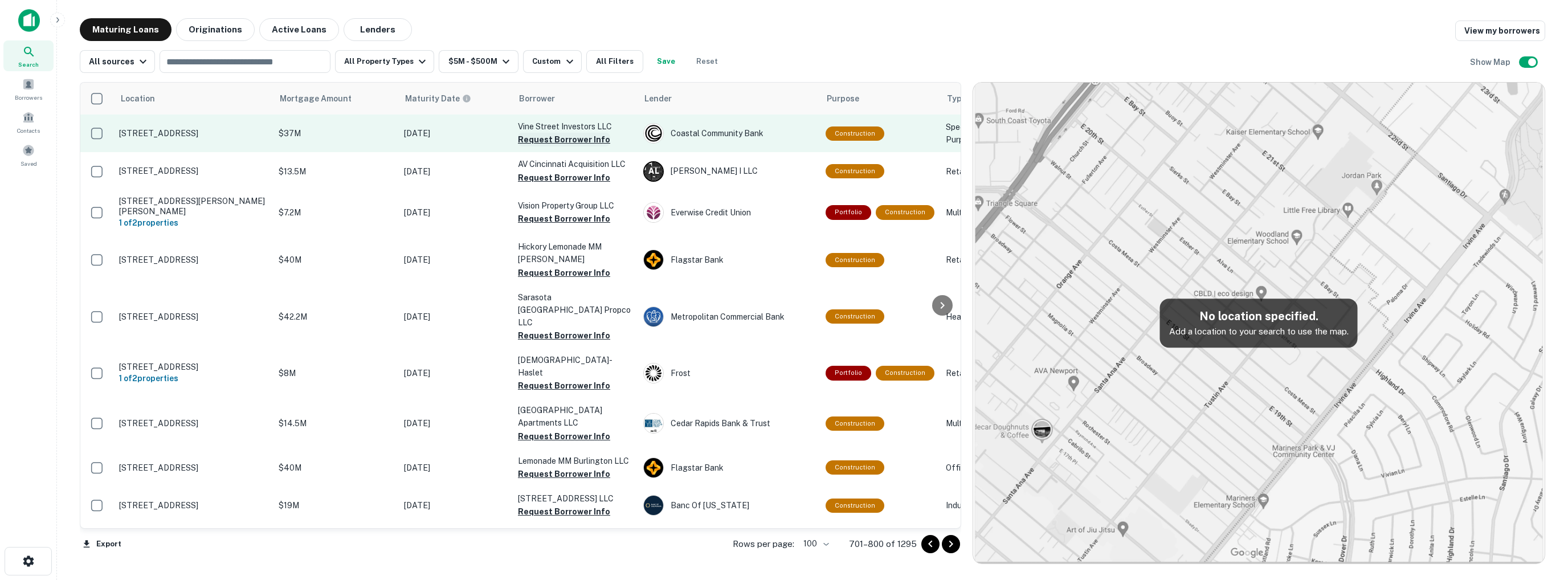
click at [567, 138] on button "Request Borrower Info" at bounding box center [564, 139] width 93 height 13
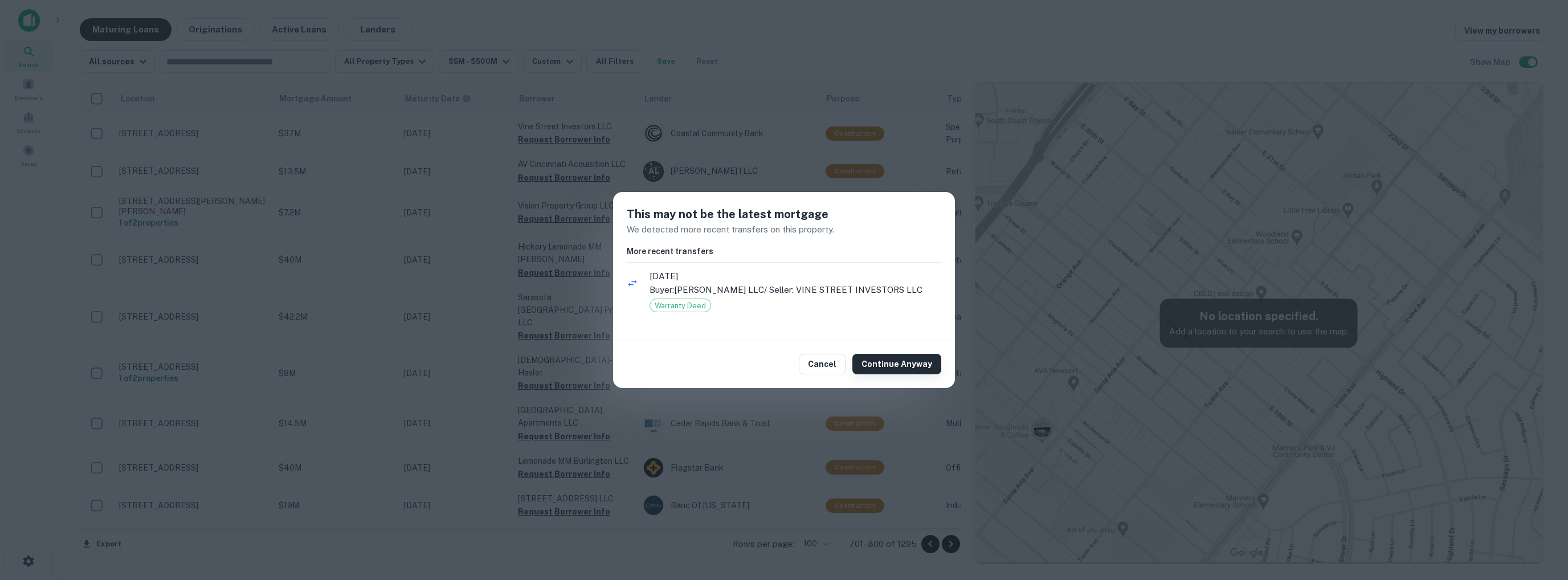
click at [924, 364] on button "Continue Anyway" at bounding box center [897, 364] width 89 height 21
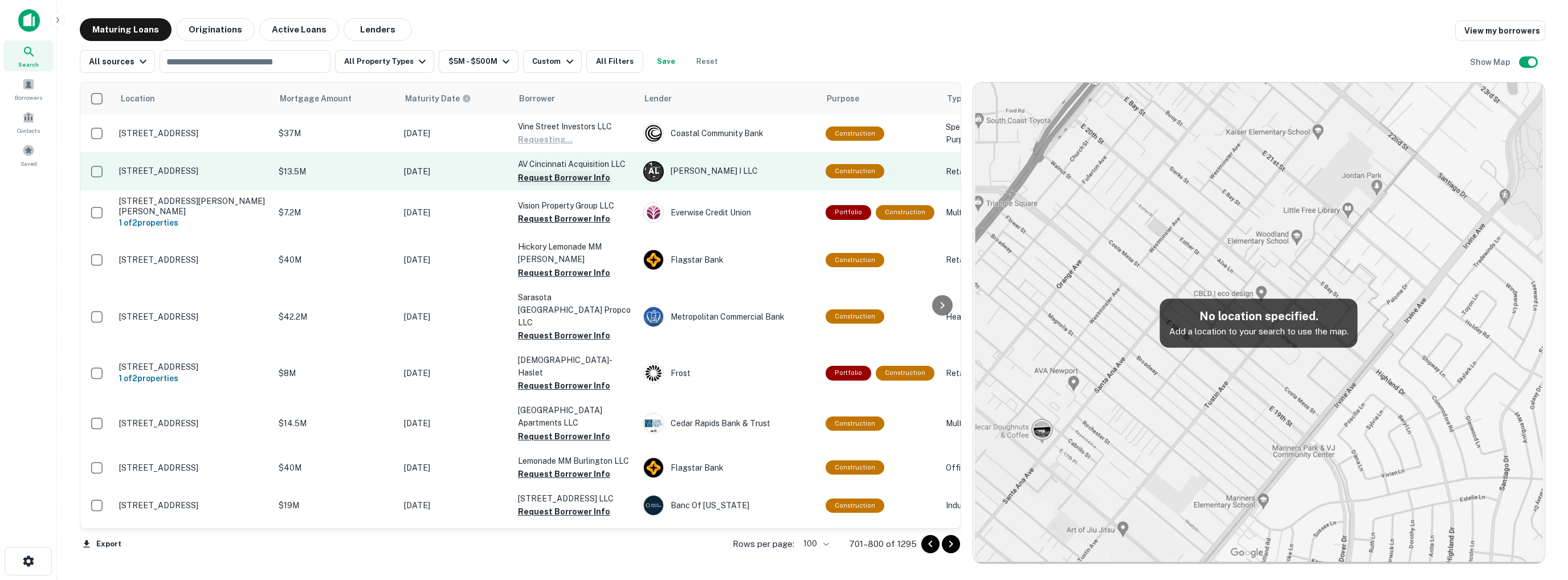
click at [572, 179] on button "Request Borrower Info" at bounding box center [564, 178] width 93 height 13
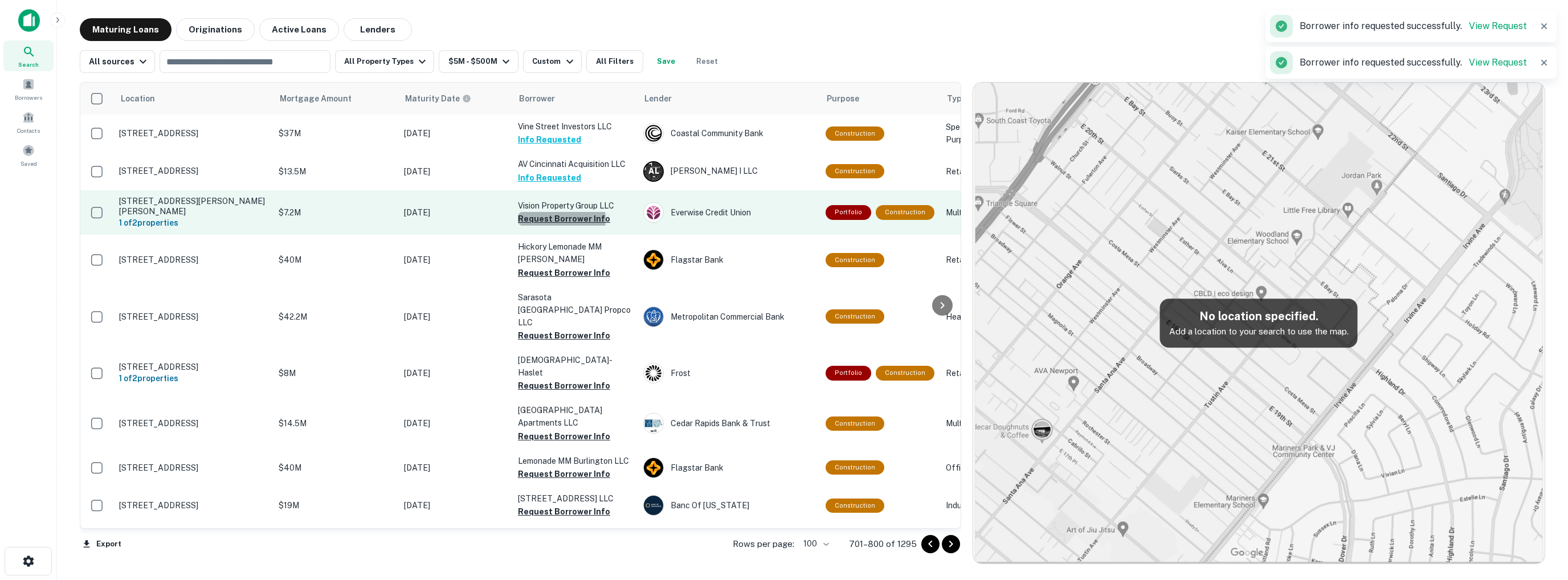
click at [561, 216] on button "Request Borrower Info" at bounding box center [564, 218] width 93 height 13
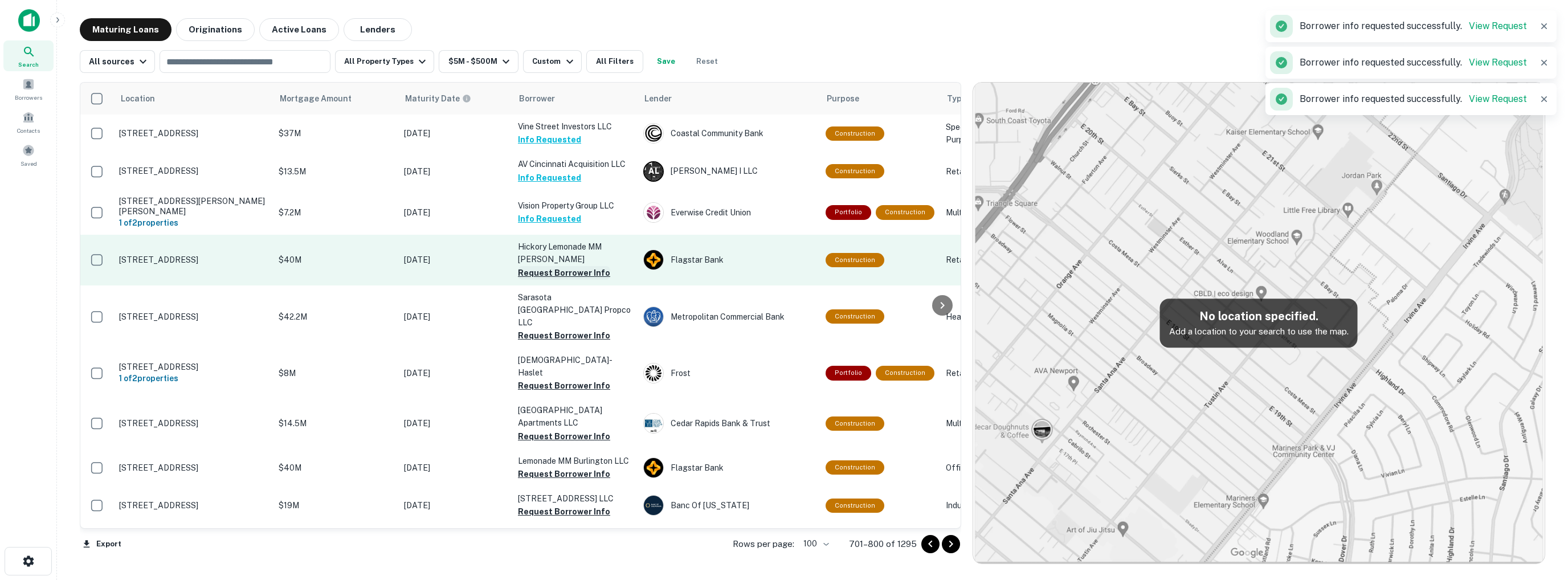
click at [556, 266] on button "Request Borrower Info" at bounding box center [564, 272] width 93 height 13
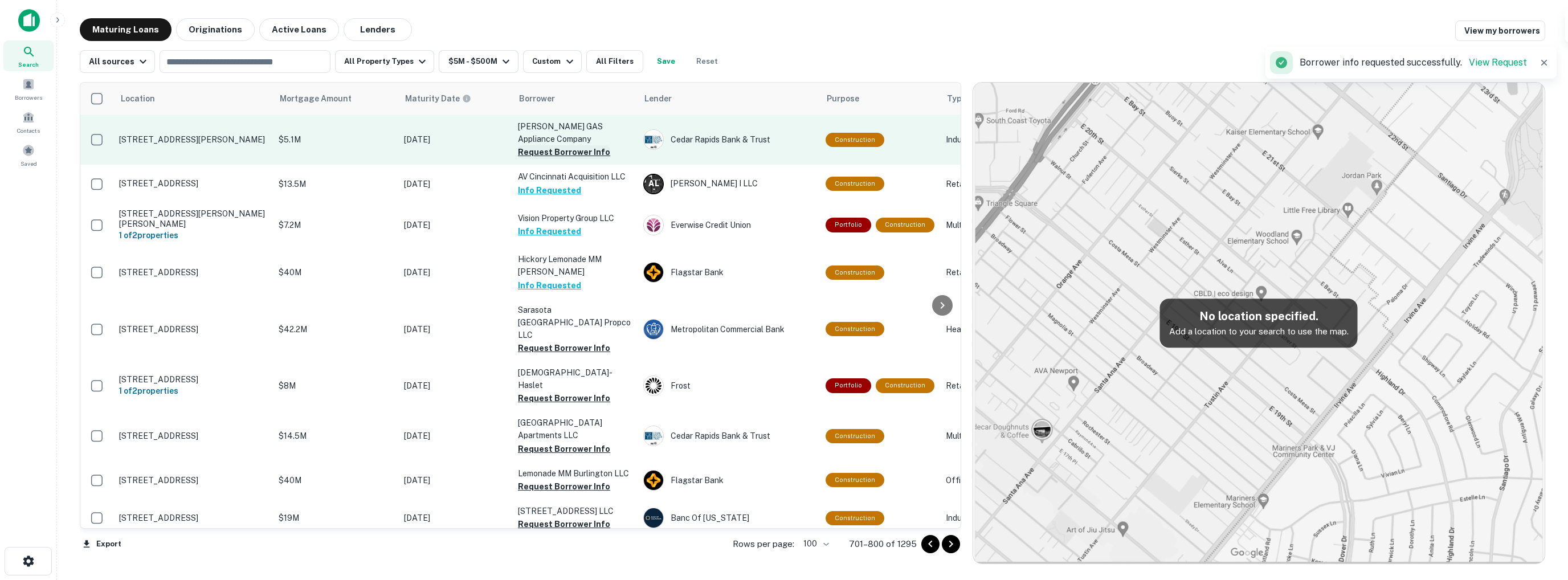
click at [547, 152] on button "Request Borrower Info" at bounding box center [564, 152] width 93 height 13
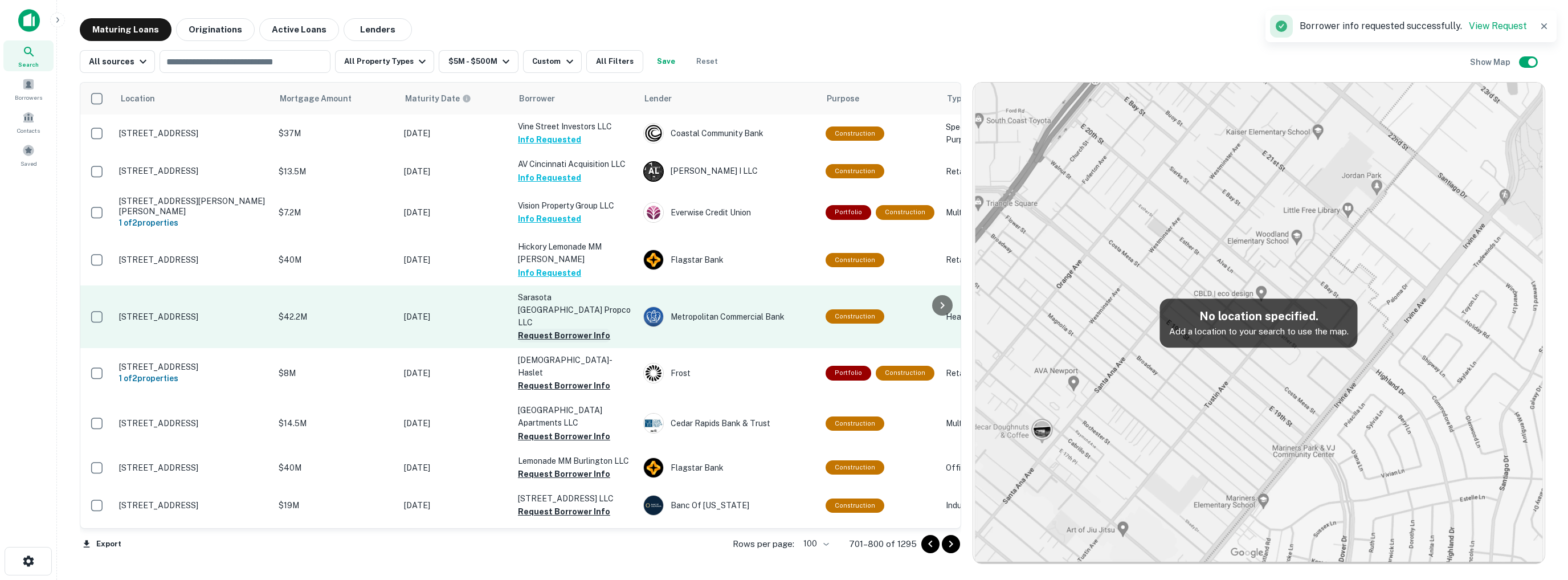
click at [549, 328] on button "Request Borrower Info" at bounding box center [564, 335] width 93 height 13
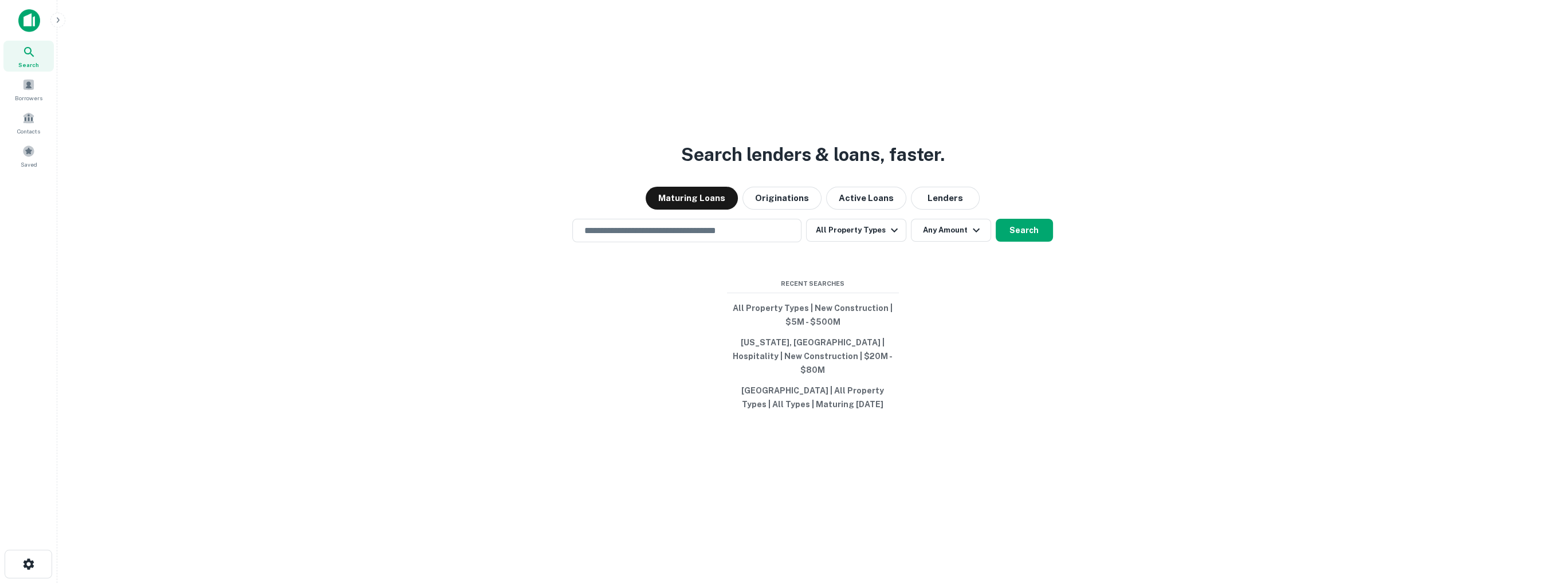
drag, startPoint x: 44, startPoint y: 1, endPoint x: 316, endPoint y: 80, distance: 283.2
click at [316, 80] on div "Search lenders & loans, faster. Maturing Loans Originations Active Loans Lender…" at bounding box center [812, 319] width 1493 height 583
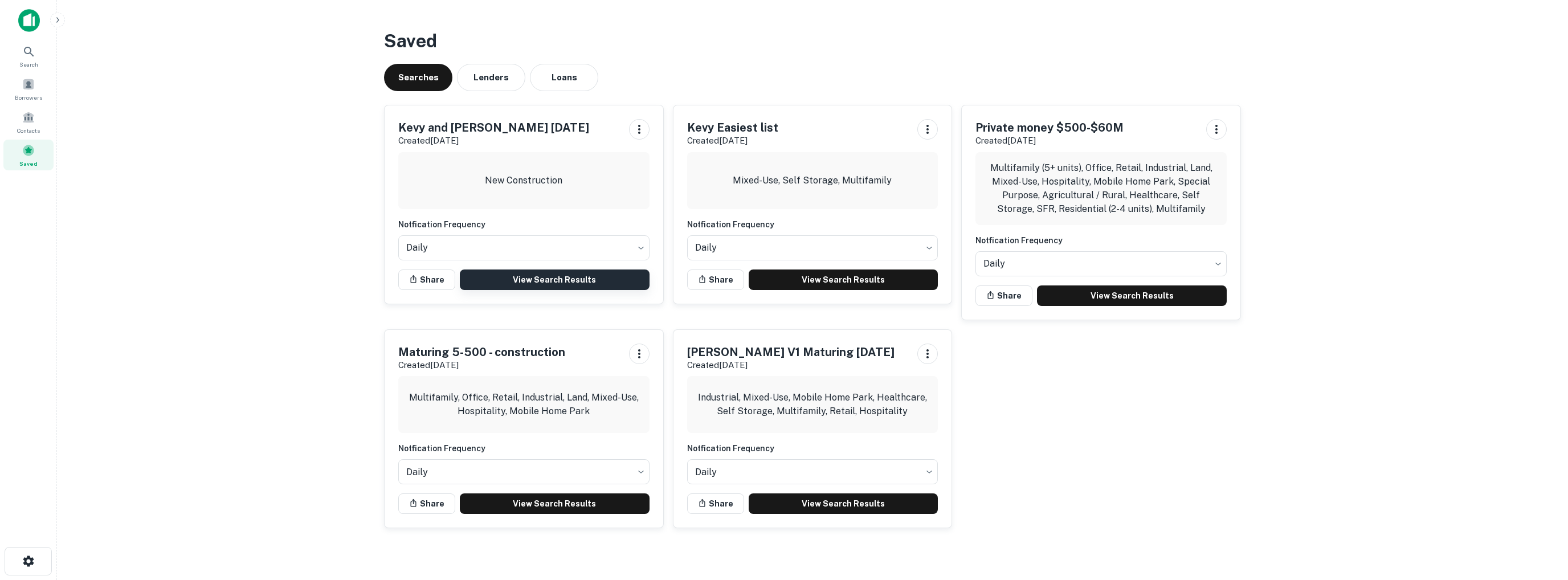
click at [563, 280] on link "View Search Results" at bounding box center [555, 279] width 190 height 21
